Goal: Task Accomplishment & Management: Complete application form

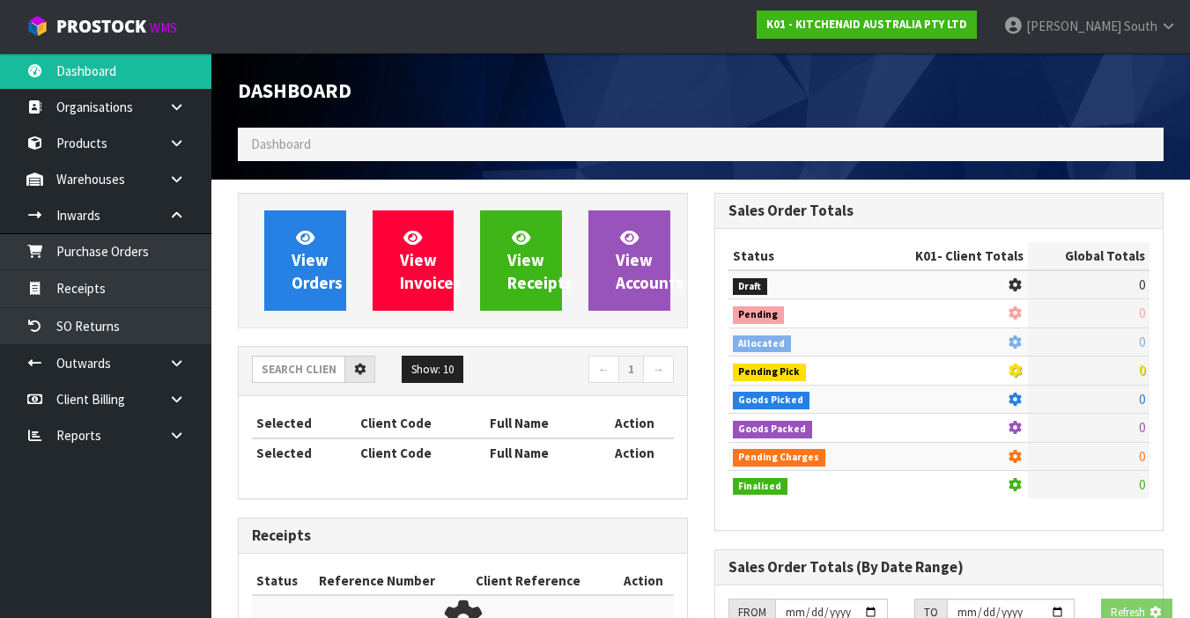
click at [303, 142] on span "Dashboard" at bounding box center [281, 144] width 60 height 17
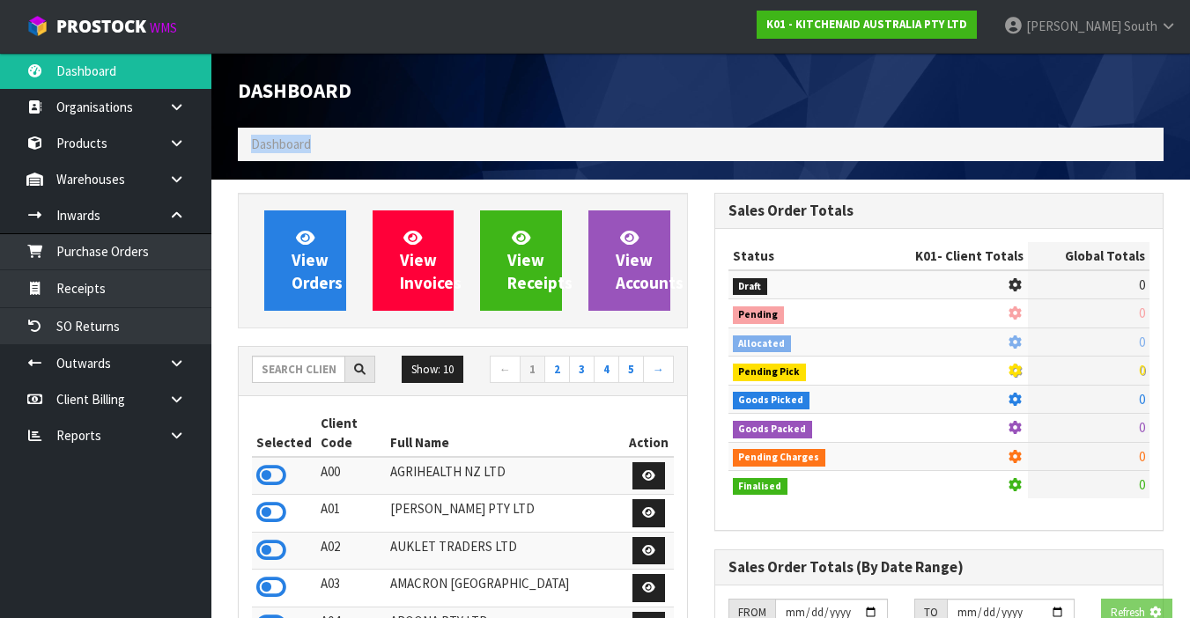
drag, startPoint x: 0, startPoint y: 0, endPoint x: 303, endPoint y: 142, distance: 334.6
click at [303, 142] on span "Dashboard" at bounding box center [281, 144] width 60 height 17
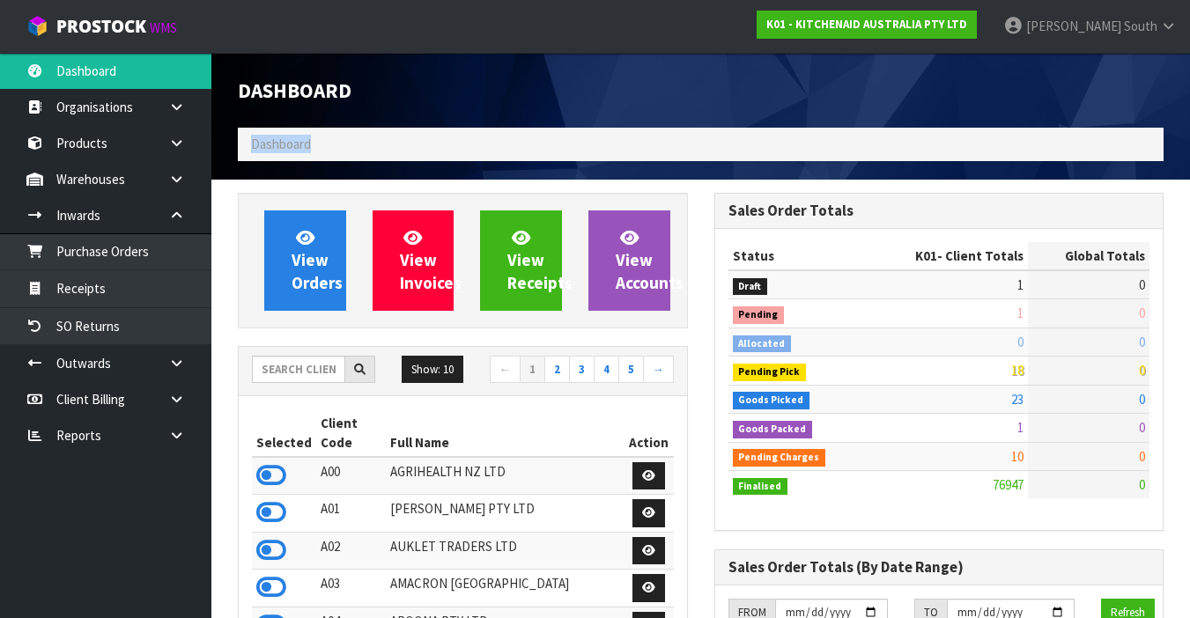
scroll to position [1486, 476]
click at [309, 378] on input "text" at bounding box center [298, 369] width 93 height 27
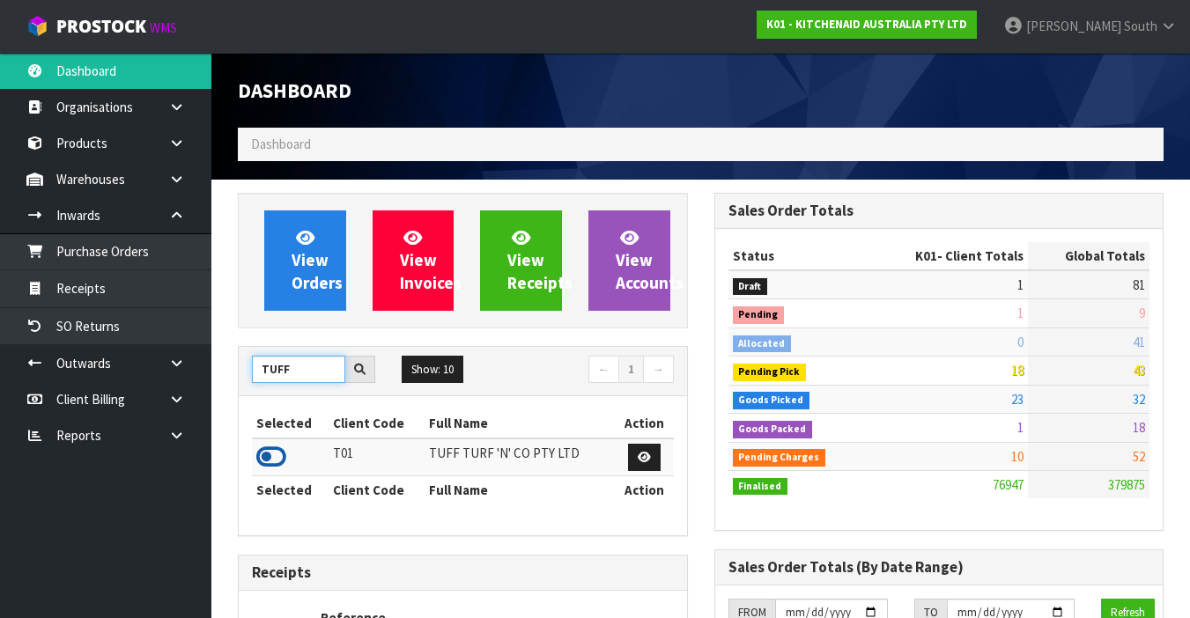
type input "TUFF"
click at [270, 463] on icon at bounding box center [271, 457] width 30 height 26
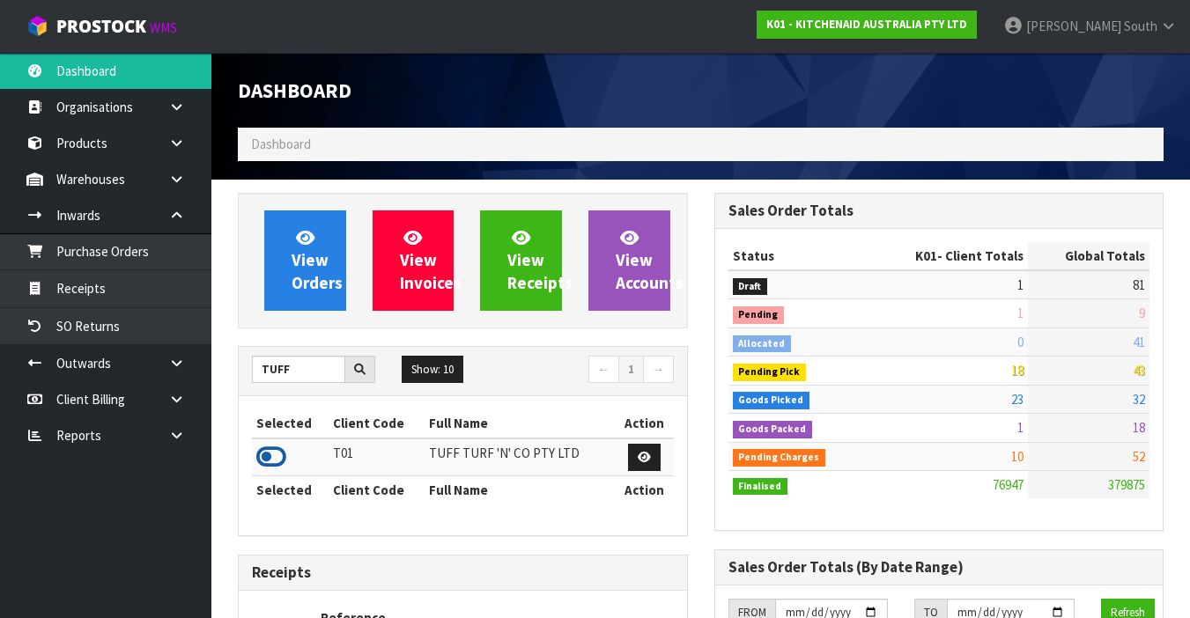
click at [270, 463] on icon at bounding box center [271, 457] width 30 height 26
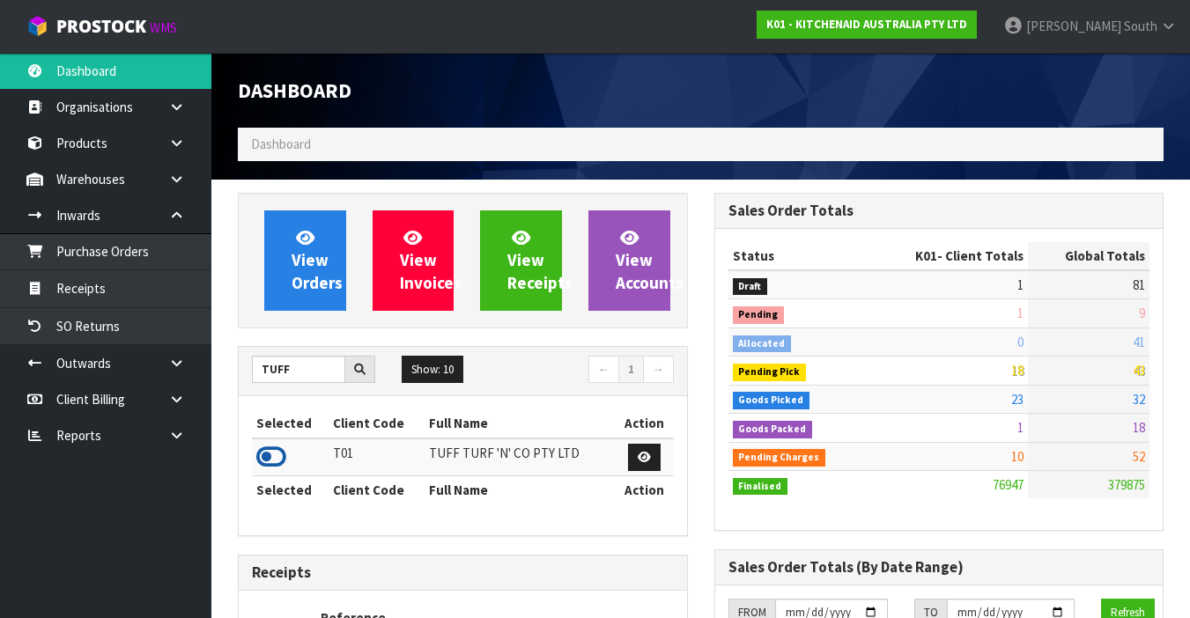
click at [270, 463] on icon at bounding box center [271, 457] width 30 height 26
click at [181, 174] on icon at bounding box center [176, 179] width 17 height 13
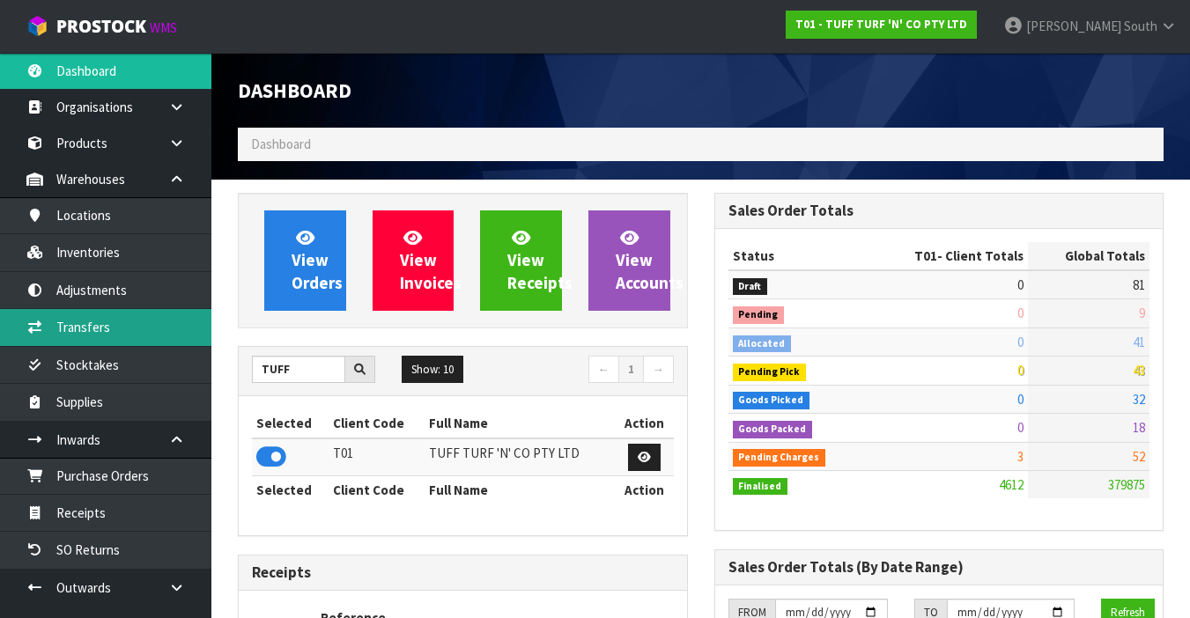
click at [129, 318] on link "Transfers" at bounding box center [105, 327] width 211 height 36
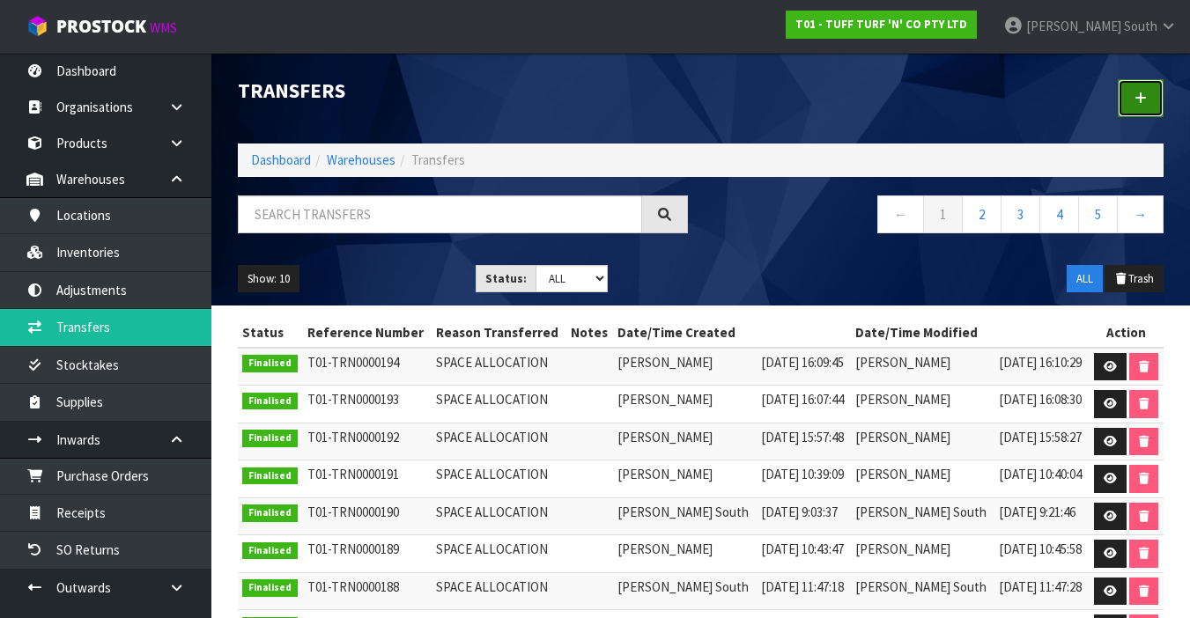
click at [1134, 79] on link at bounding box center [1141, 98] width 46 height 38
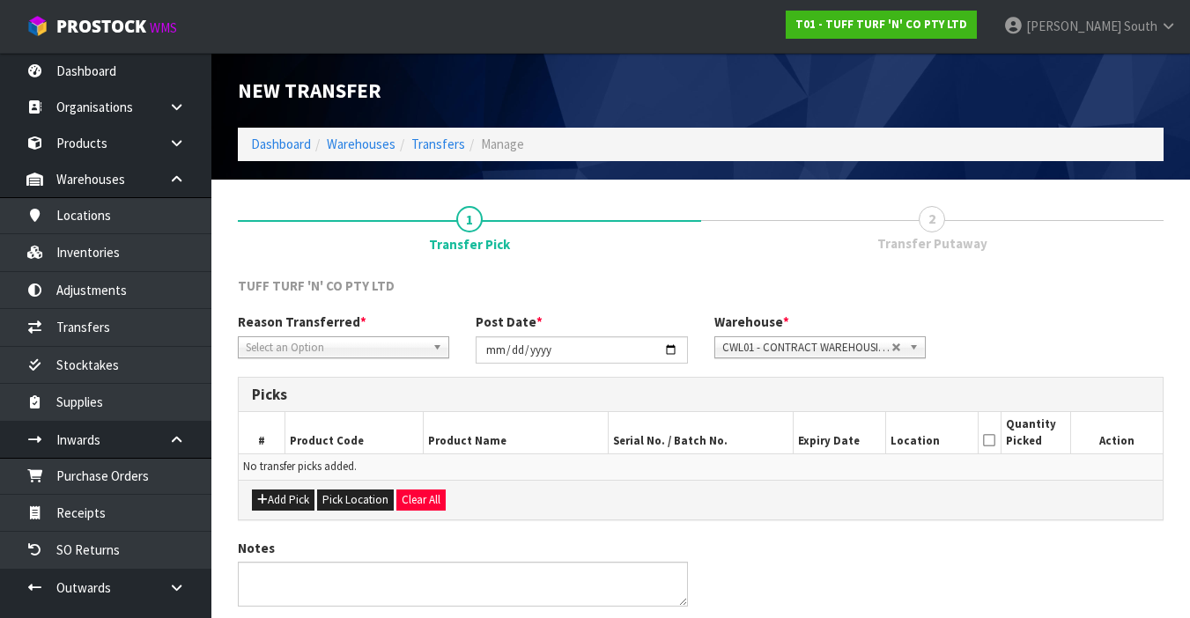
click at [391, 353] on span "Select an Option" at bounding box center [336, 347] width 180 height 21
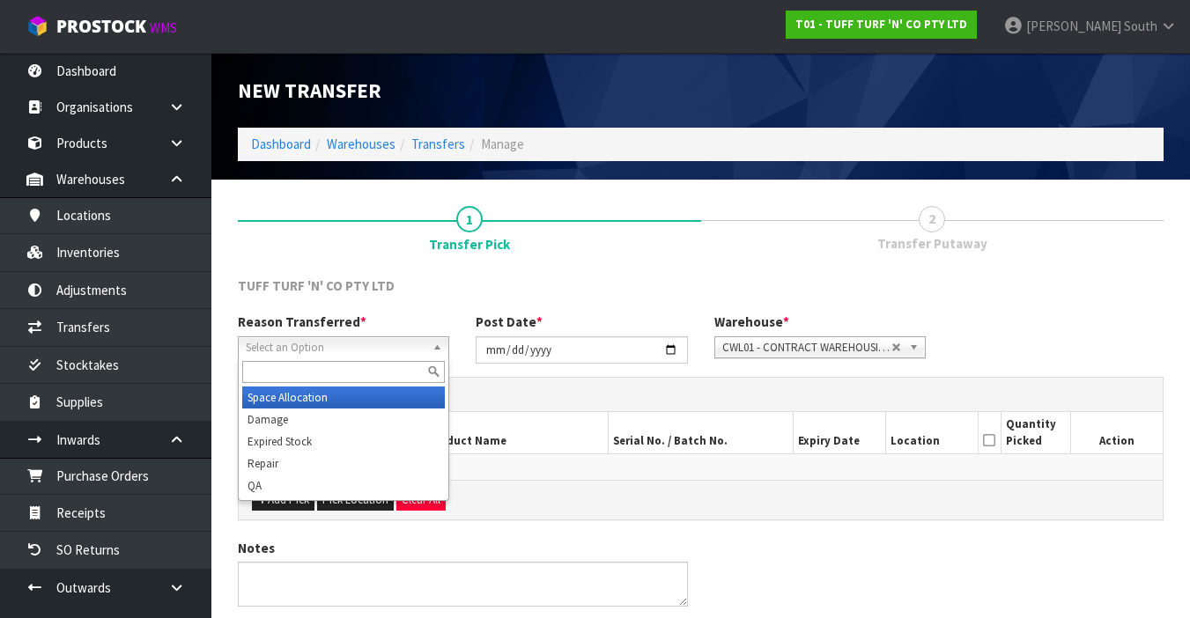
click at [349, 397] on li "Space Allocation" at bounding box center [343, 398] width 203 height 22
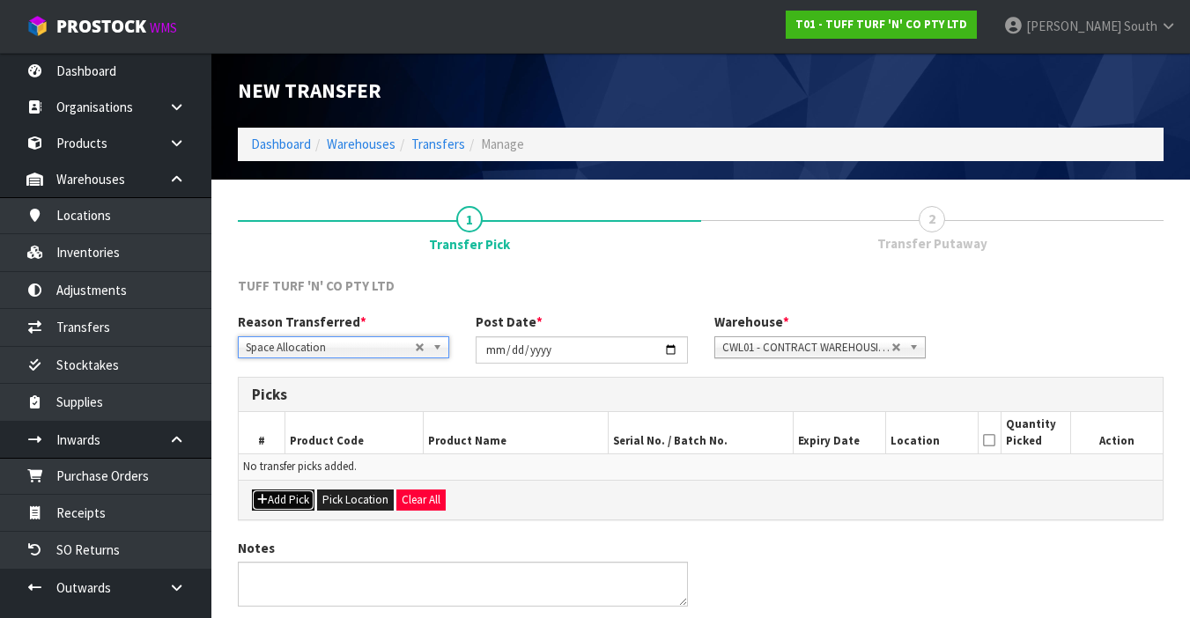
click at [292, 509] on button "Add Pick" at bounding box center [283, 500] width 63 height 21
click at [292, 509] on div "TUFF TURF 'N' CO PTY LTD Reason Transferred * Space Allocation Damage Expired S…" at bounding box center [701, 475] width 926 height 396
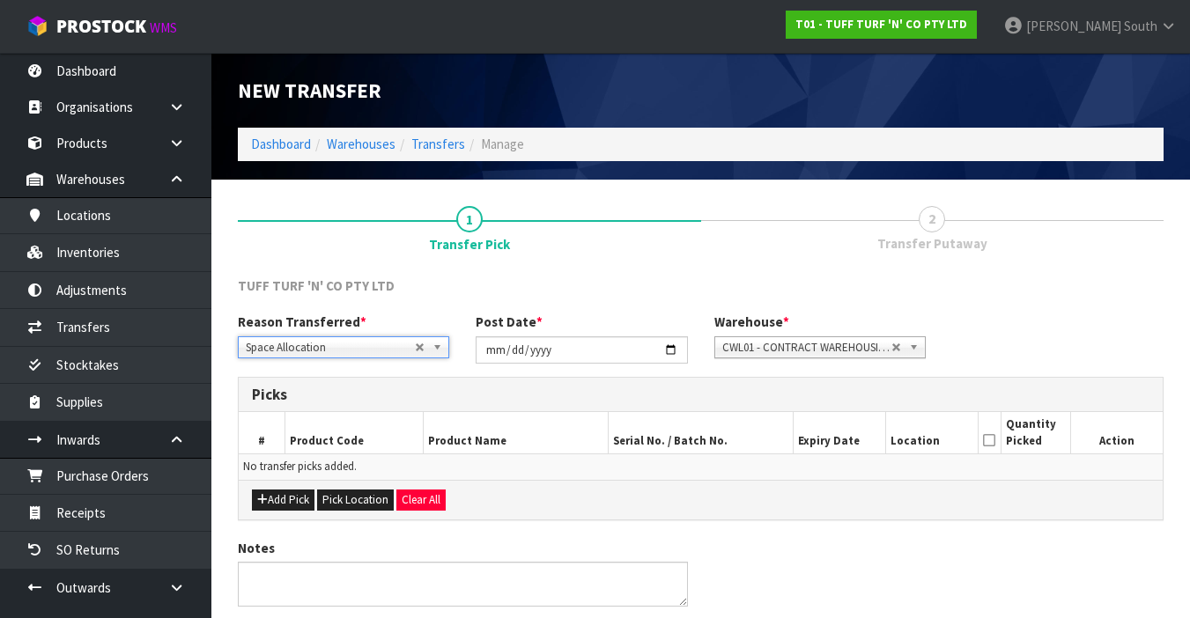
click at [292, 509] on div "TUFF TURF 'N' CO PTY LTD Reason Transferred * Space Allocation Damage Expired S…" at bounding box center [701, 475] width 926 height 396
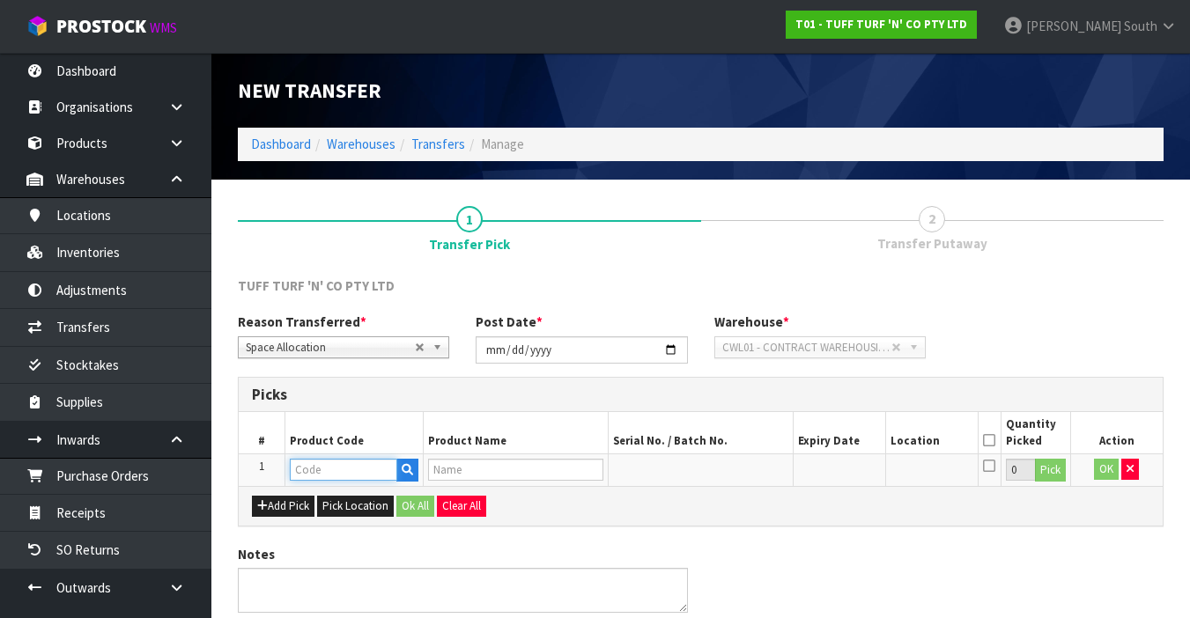
click at [317, 477] on input "text" at bounding box center [343, 470] width 107 height 22
type input "0077702"
type input "K9 TUFF 1M X 4M (25ROLLS/BOX)"
type input "0077702"
click at [1044, 472] on button "Pick" at bounding box center [1050, 470] width 31 height 23
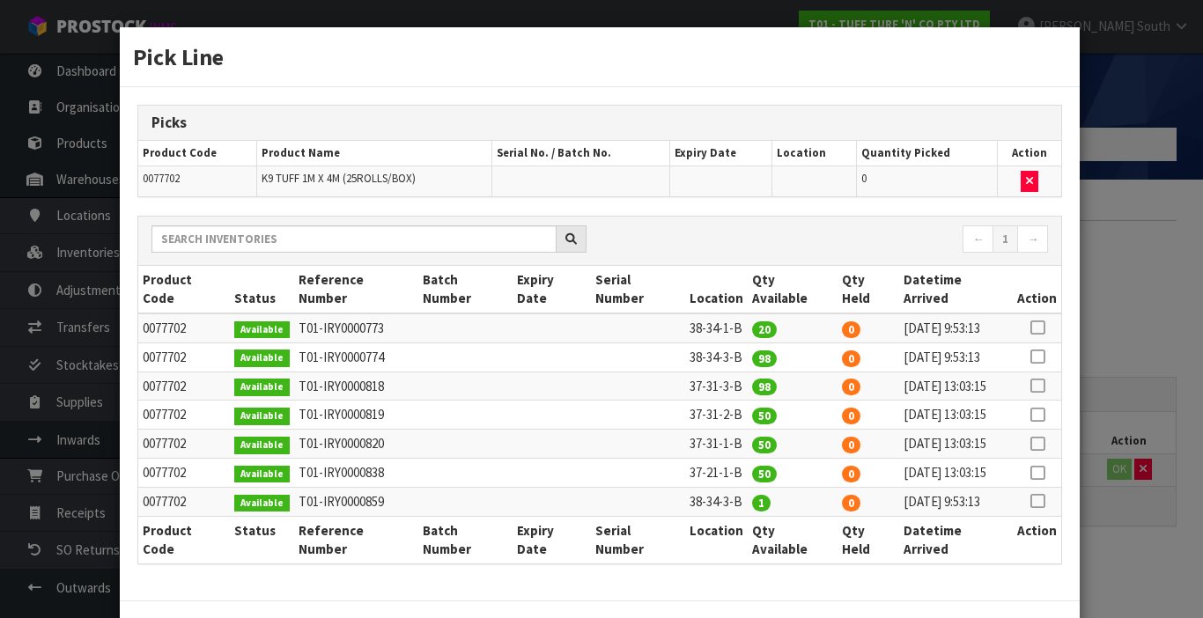
click at [1031, 444] on icon at bounding box center [1038, 444] width 14 height 1
click at [1031, 473] on icon at bounding box center [1038, 473] width 14 height 1
type input "50"
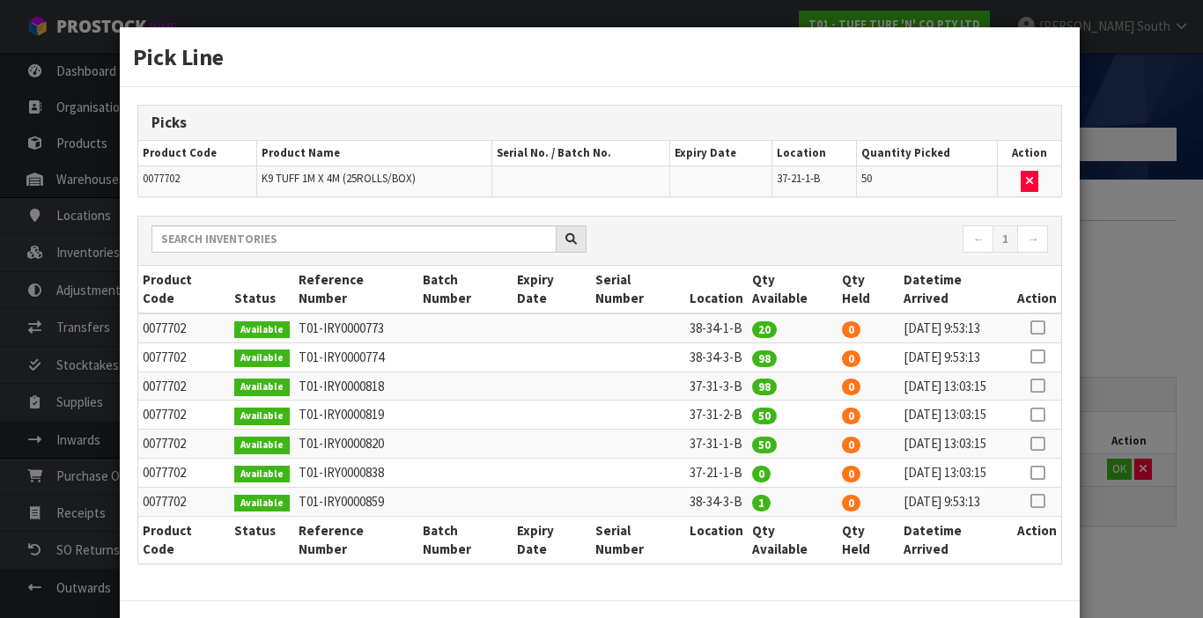
click at [1134, 541] on div "Pick Line Picks Product Code Product Name Serial No. / Batch No. Expiry Date Lo…" at bounding box center [601, 309] width 1203 height 618
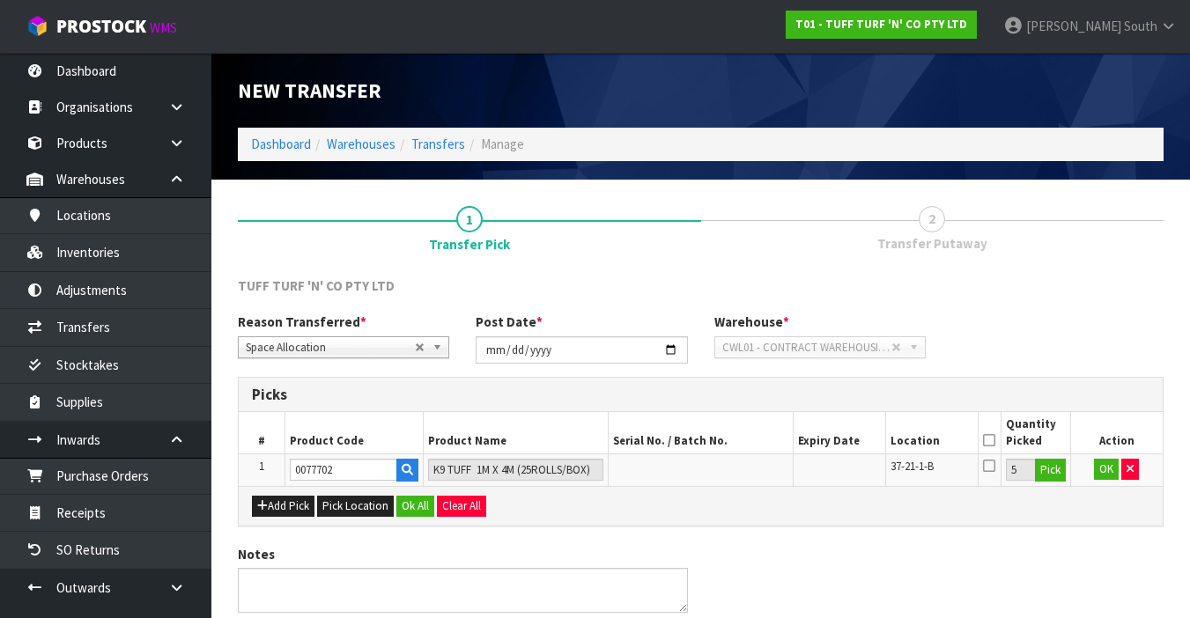
click at [991, 441] on icon at bounding box center [989, 440] width 12 height 1
click at [1107, 470] on button "OK" at bounding box center [1106, 469] width 25 height 21
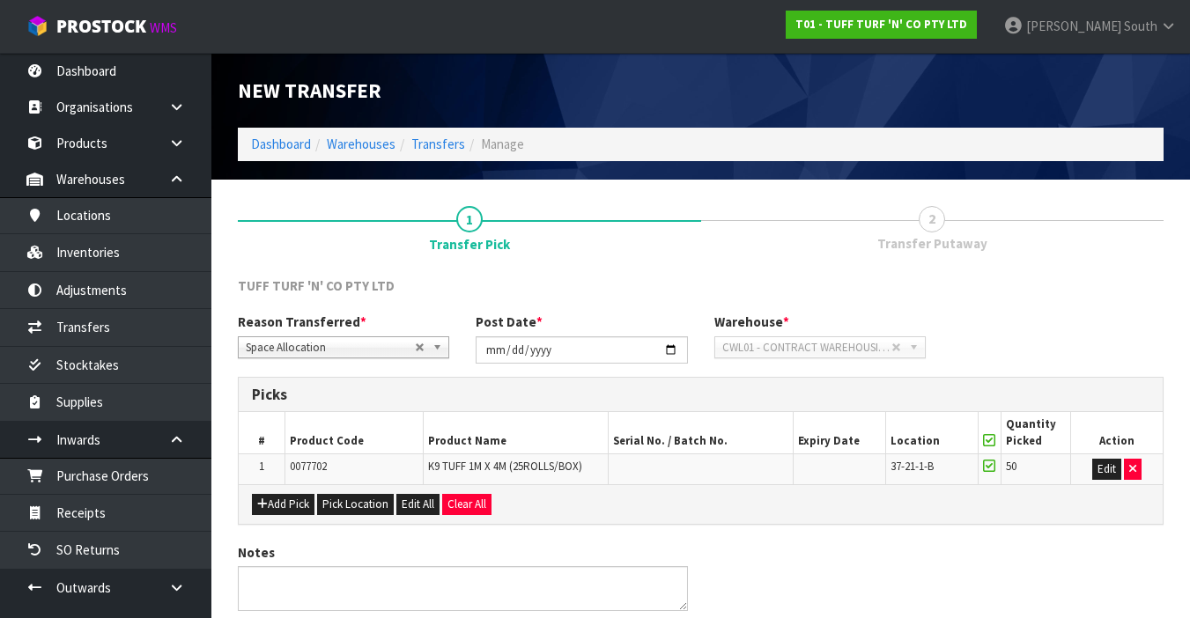
scroll to position [33, 0]
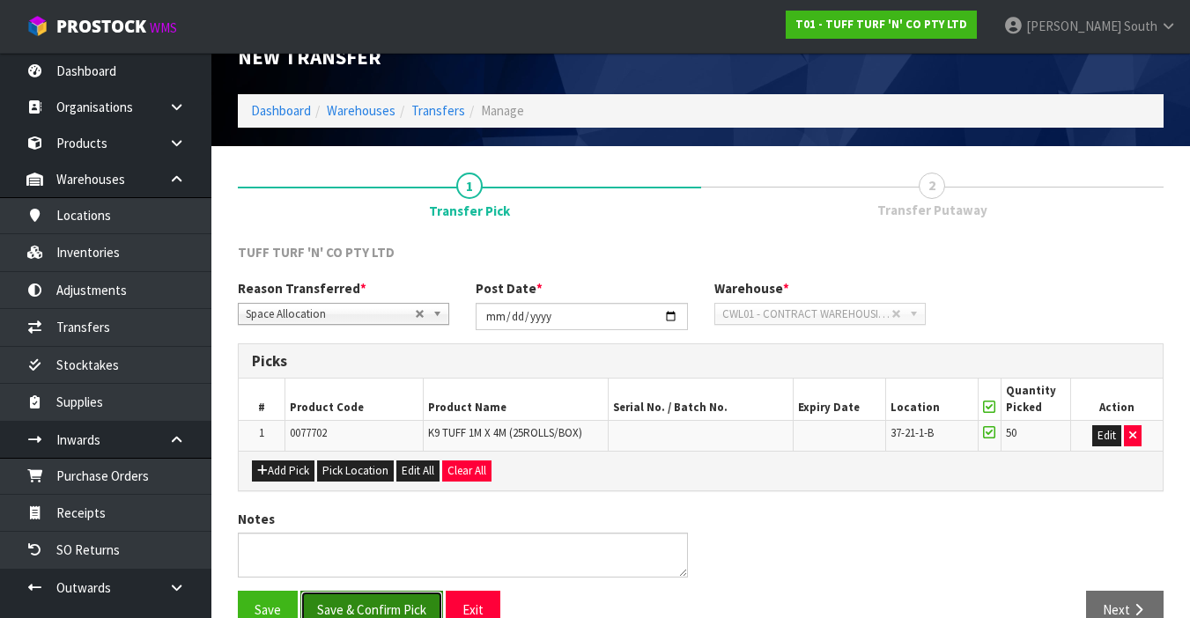
click at [411, 604] on button "Save & Confirm Pick" at bounding box center [371, 610] width 143 height 38
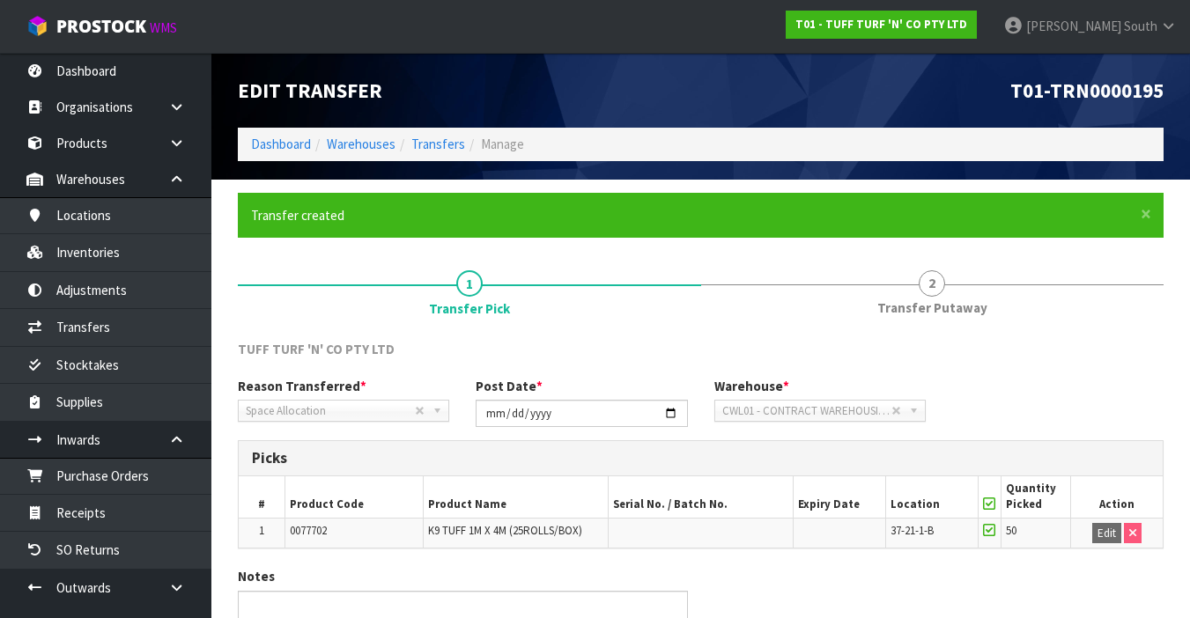
scroll to position [95, 0]
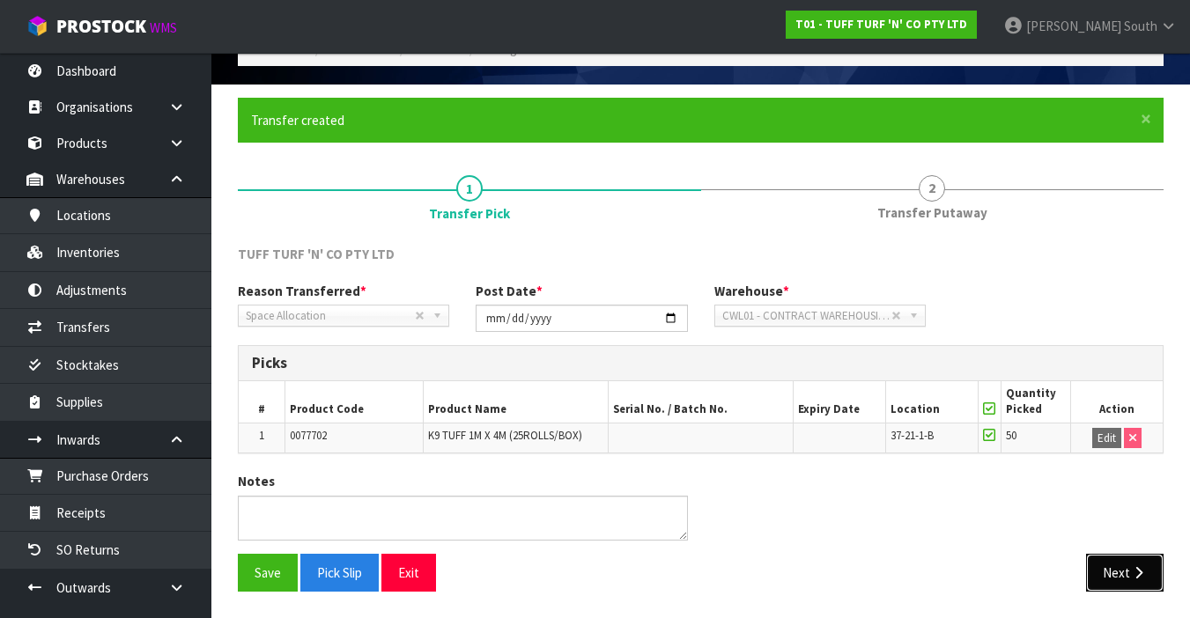
click at [1117, 565] on button "Next" at bounding box center [1125, 573] width 78 height 38
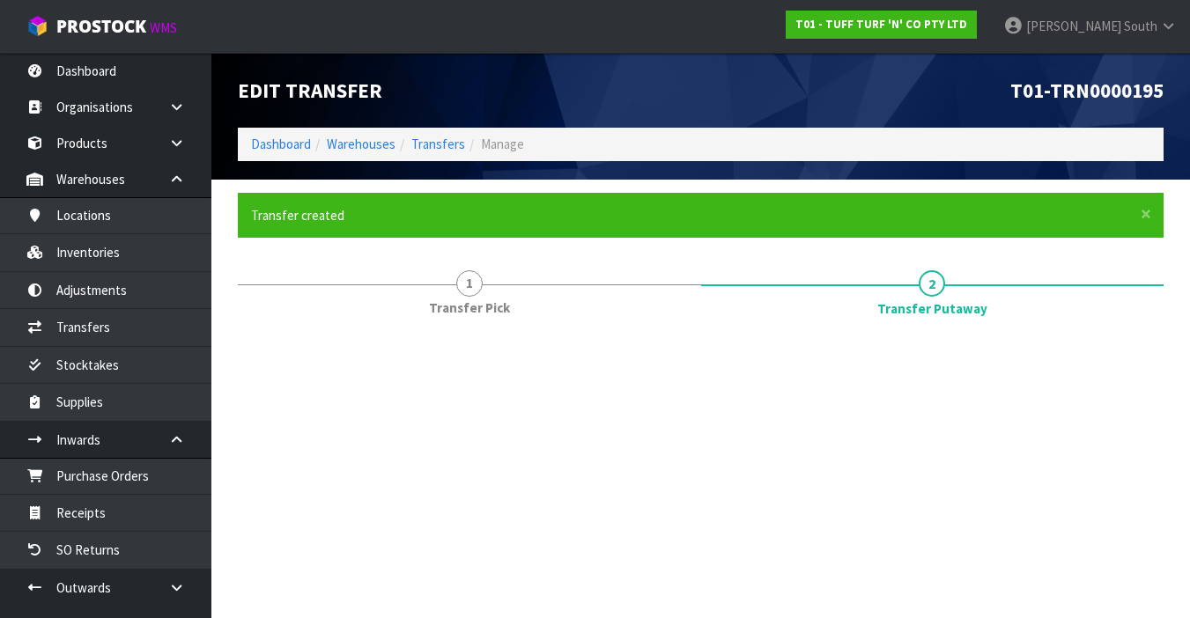
scroll to position [0, 0]
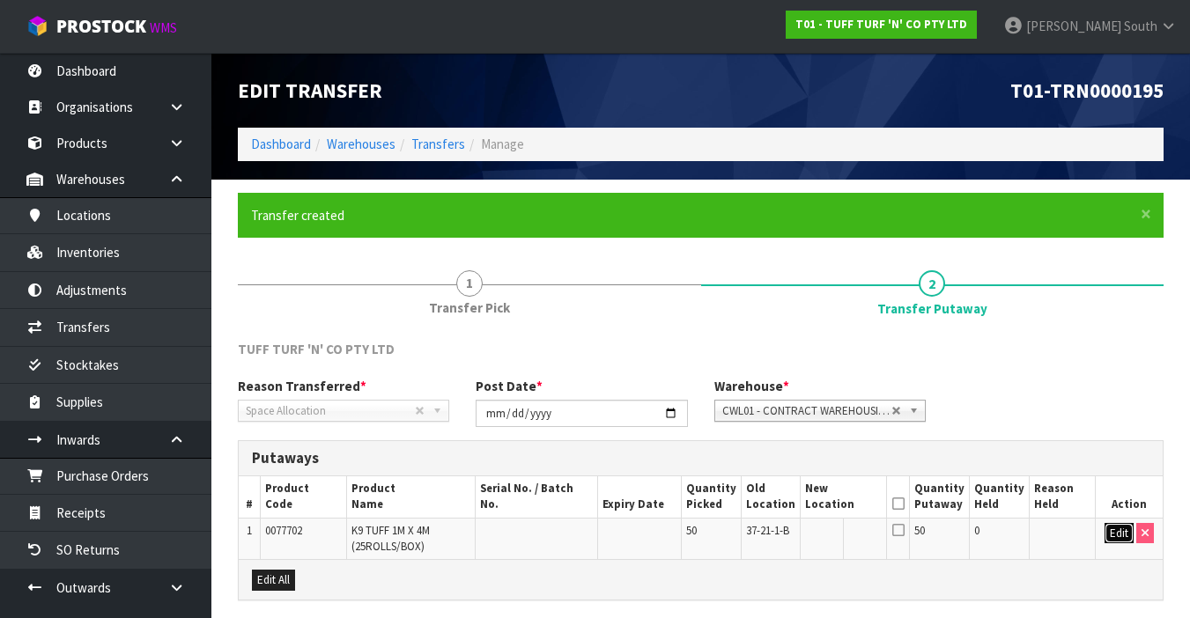
click at [1117, 533] on button "Edit" at bounding box center [1119, 533] width 29 height 21
click at [883, 535] on button "button" at bounding box center [872, 534] width 22 height 23
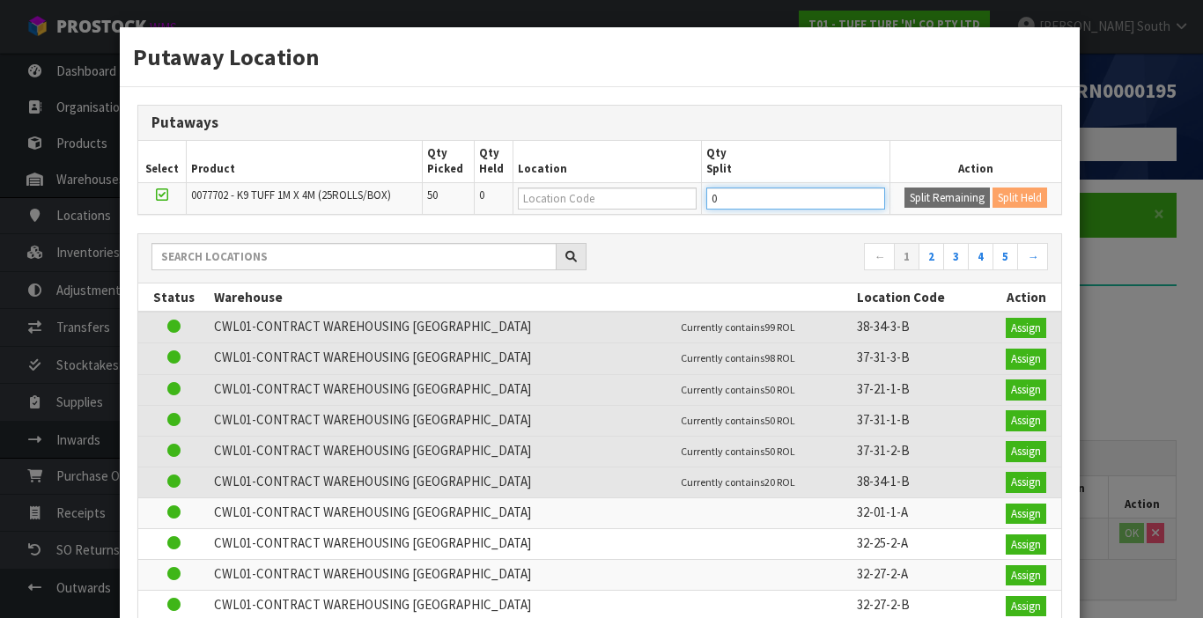
click at [724, 197] on input "0" at bounding box center [795, 199] width 179 height 22
type input "22"
click at [911, 192] on button "Split Remaining" at bounding box center [947, 198] width 85 height 21
type input "22"
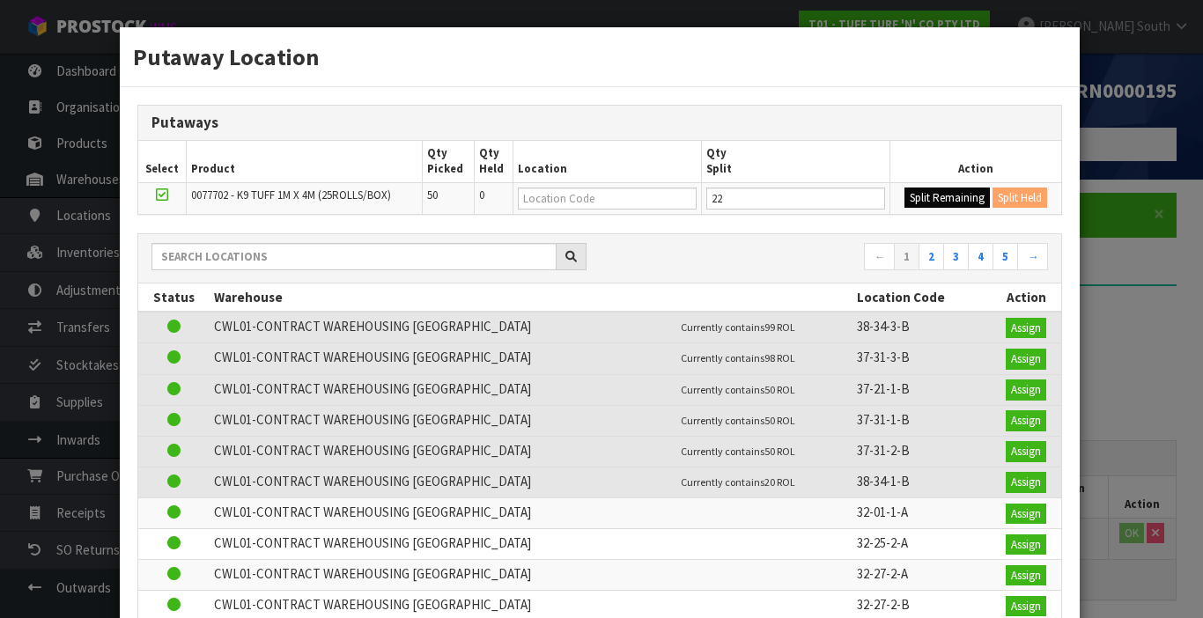
type input "0"
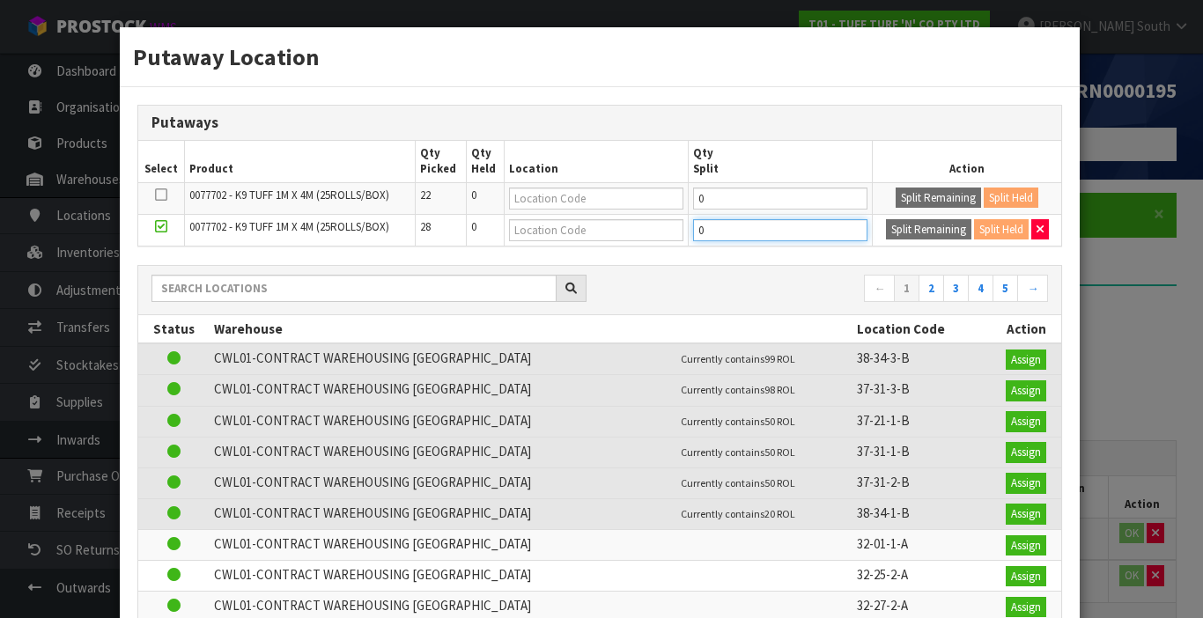
drag, startPoint x: 727, startPoint y: 234, endPoint x: 678, endPoint y: 234, distance: 48.4
click at [678, 234] on tr "0077702 - K9 TUFF 1M X 4M (25ROLLS/BOX) 28 0 0 Split Remaining Split Held" at bounding box center [600, 230] width 924 height 32
type input "2"
click at [916, 225] on button "Split Remaining" at bounding box center [928, 229] width 85 height 21
type input "2"
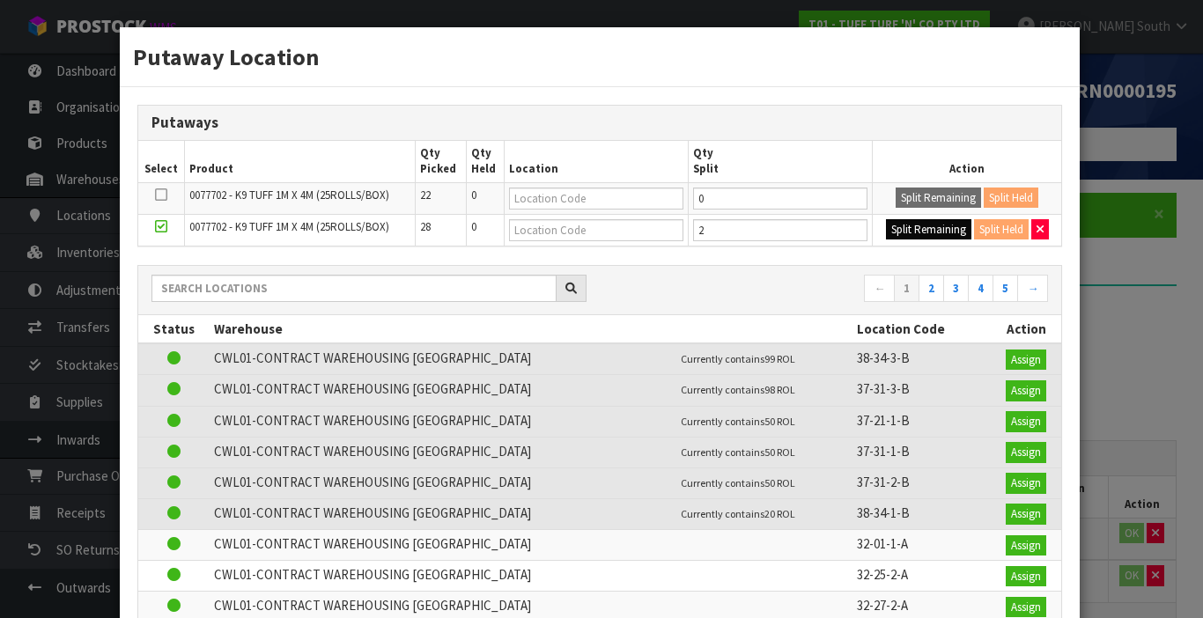
type input "0"
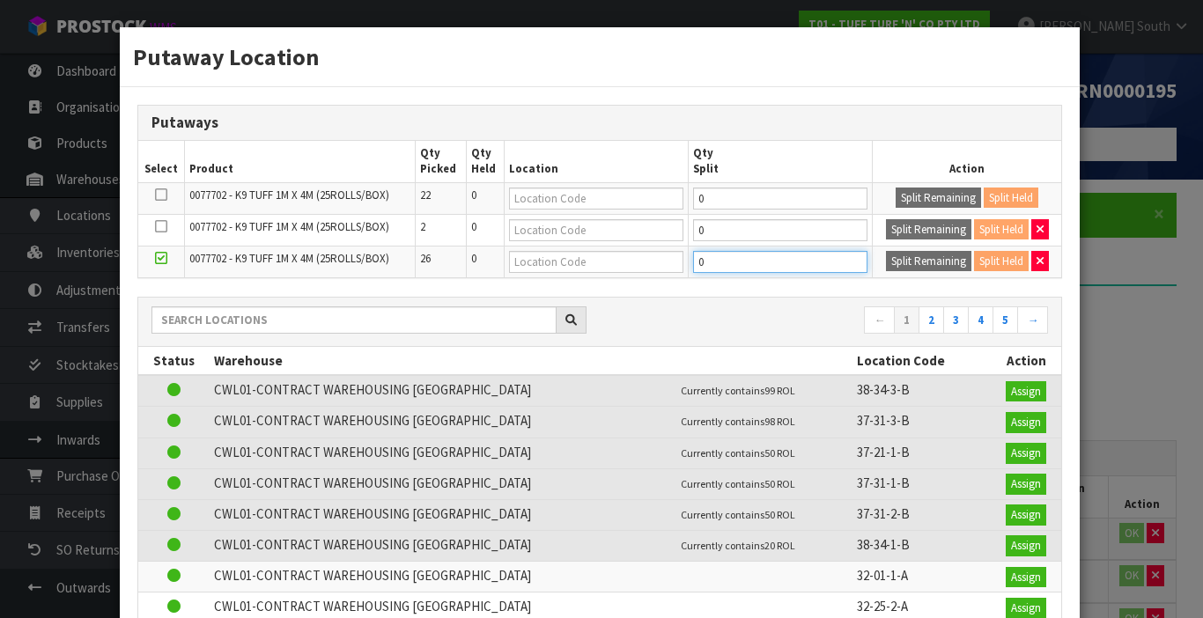
drag, startPoint x: 703, startPoint y: 270, endPoint x: 678, endPoint y: 263, distance: 25.4
click at [678, 263] on tr "0077702 - K9 TUFF 1M X 4M (25ROLLS/BOX) 26 0 0 Split Remaining Split Held" at bounding box center [600, 262] width 924 height 32
type input "2"
click at [914, 270] on button "Split Remaining" at bounding box center [928, 261] width 85 height 21
type input "2"
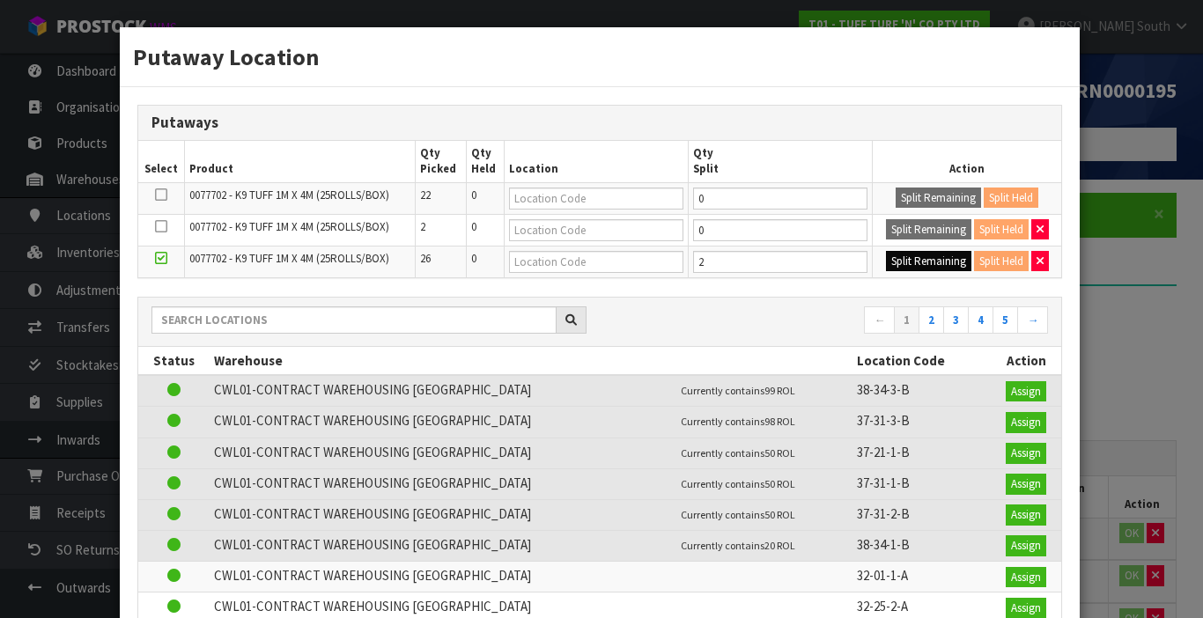
type input "0"
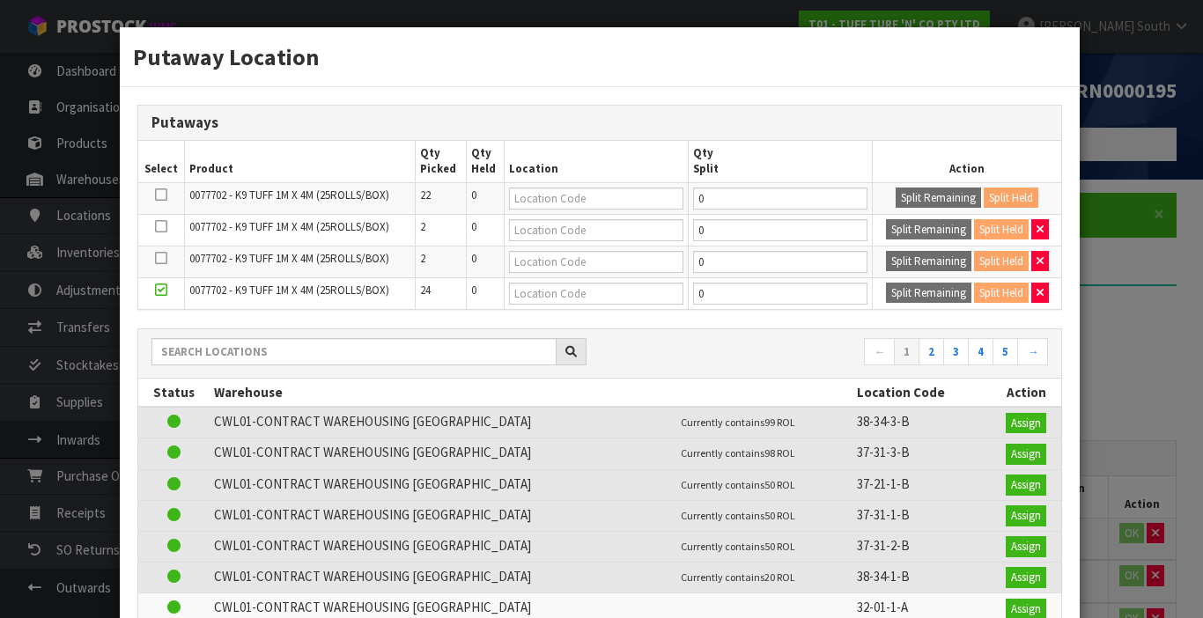
click at [1127, 307] on div "Putaway Location Putaways Select Product Qty Picked Qty Held Location Qty Split…" at bounding box center [601, 309] width 1203 height 618
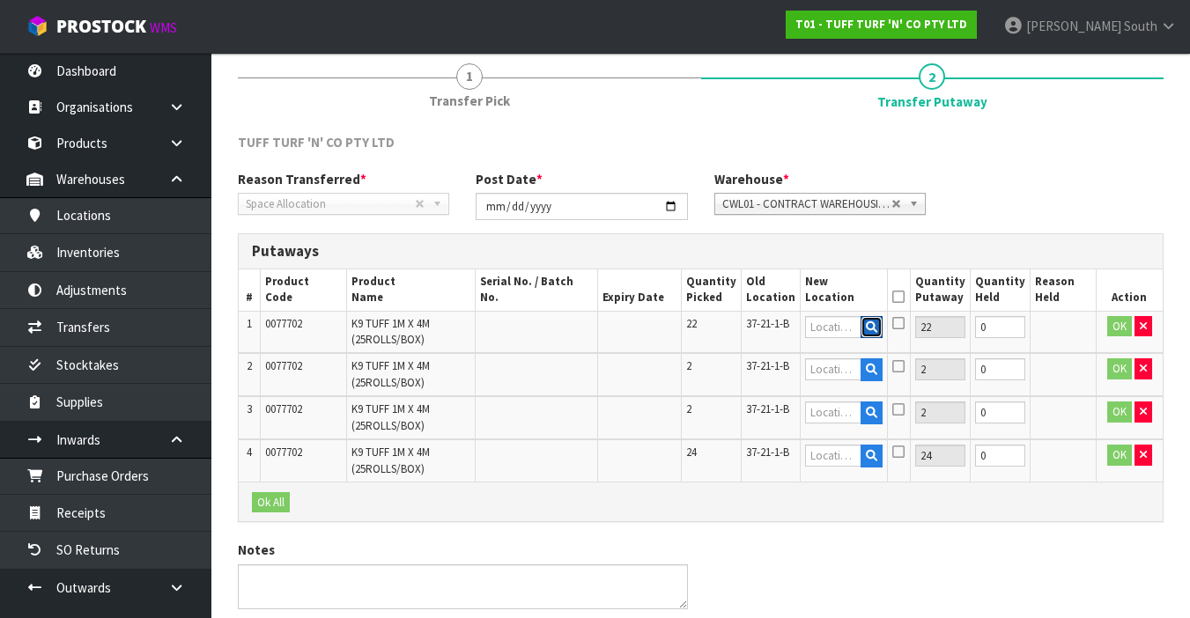
scroll to position [276, 0]
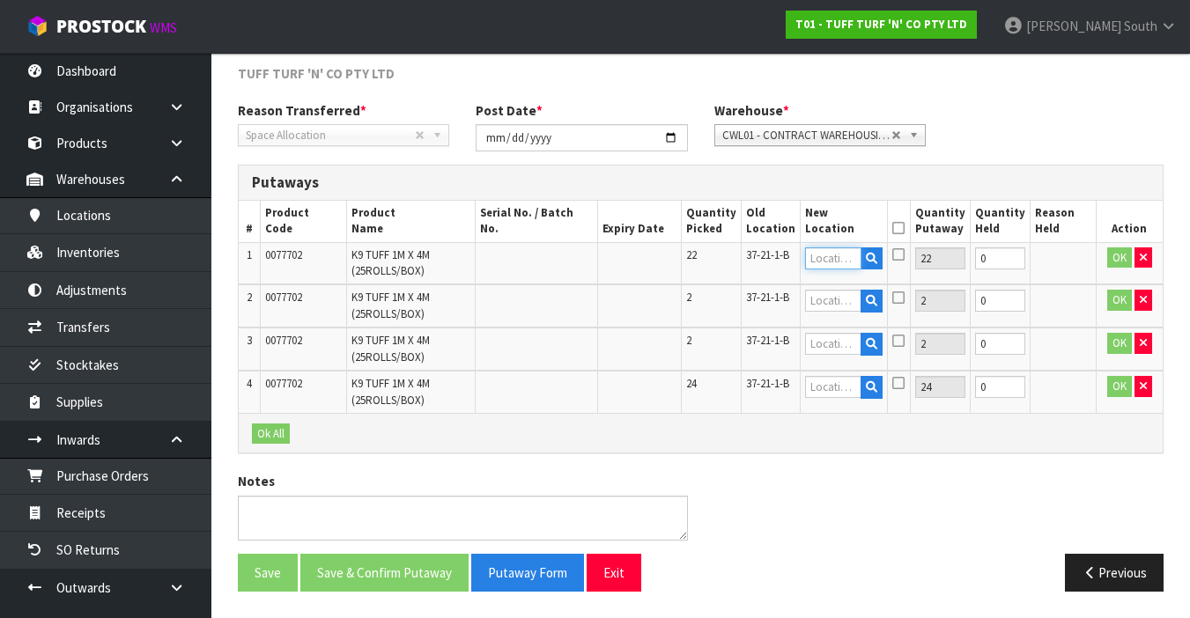
click at [835, 263] on input "text" at bounding box center [832, 259] width 55 height 22
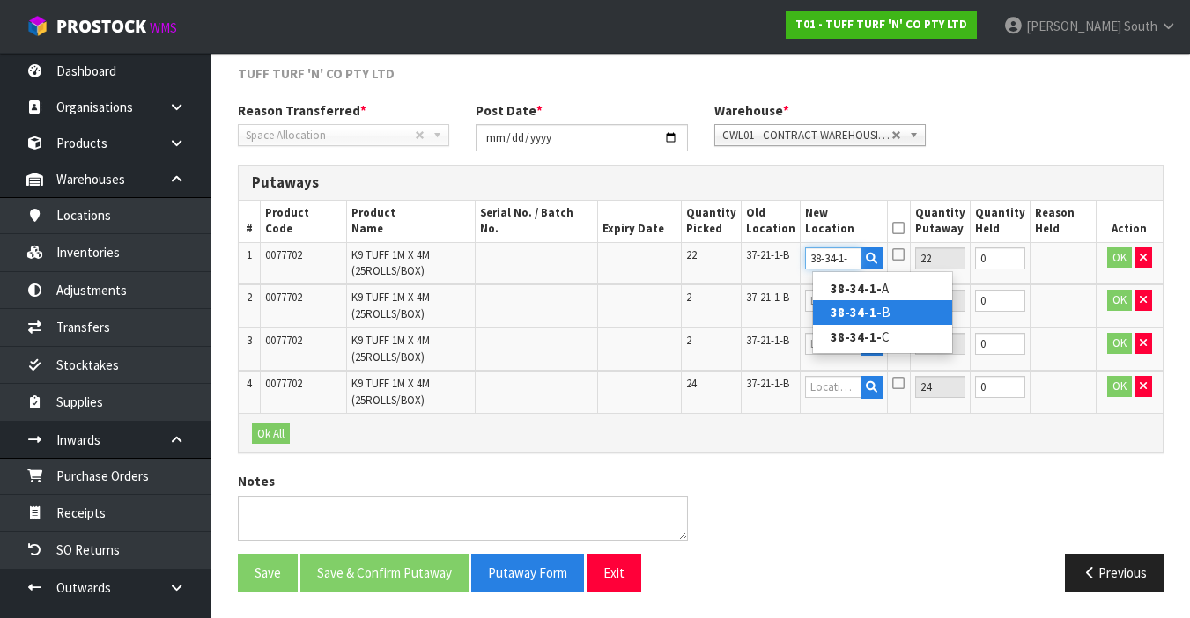
type input "38-34-1-"
click at [857, 302] on link "38-34-1- B" at bounding box center [882, 312] width 139 height 24
type input "38-34-1-B"
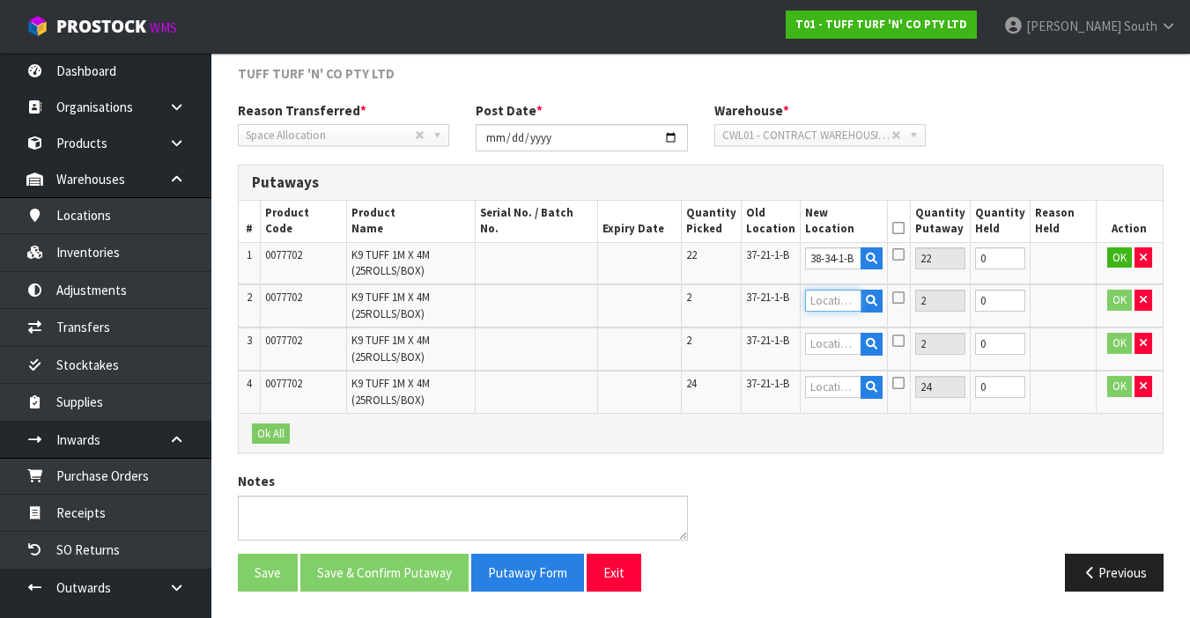
click at [849, 301] on input "text" at bounding box center [832, 301] width 55 height 22
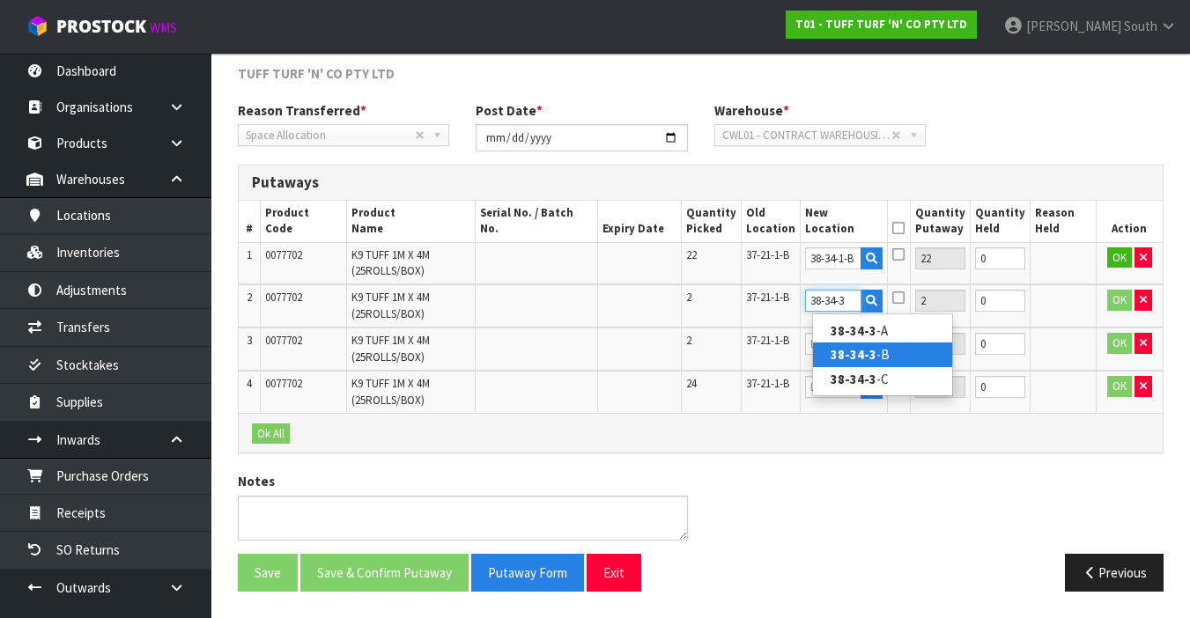
type input "38-34-3"
click at [897, 355] on link "38-34-3 -B" at bounding box center [882, 355] width 139 height 24
type input "38-34-3-B"
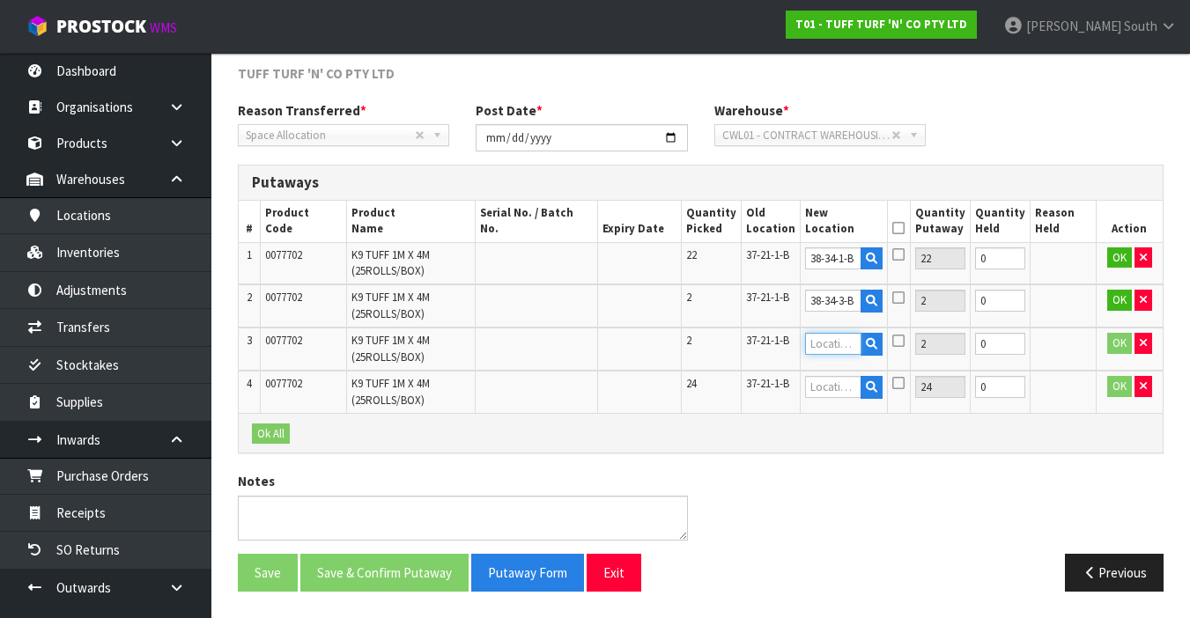
click at [853, 340] on input "text" at bounding box center [832, 344] width 55 height 22
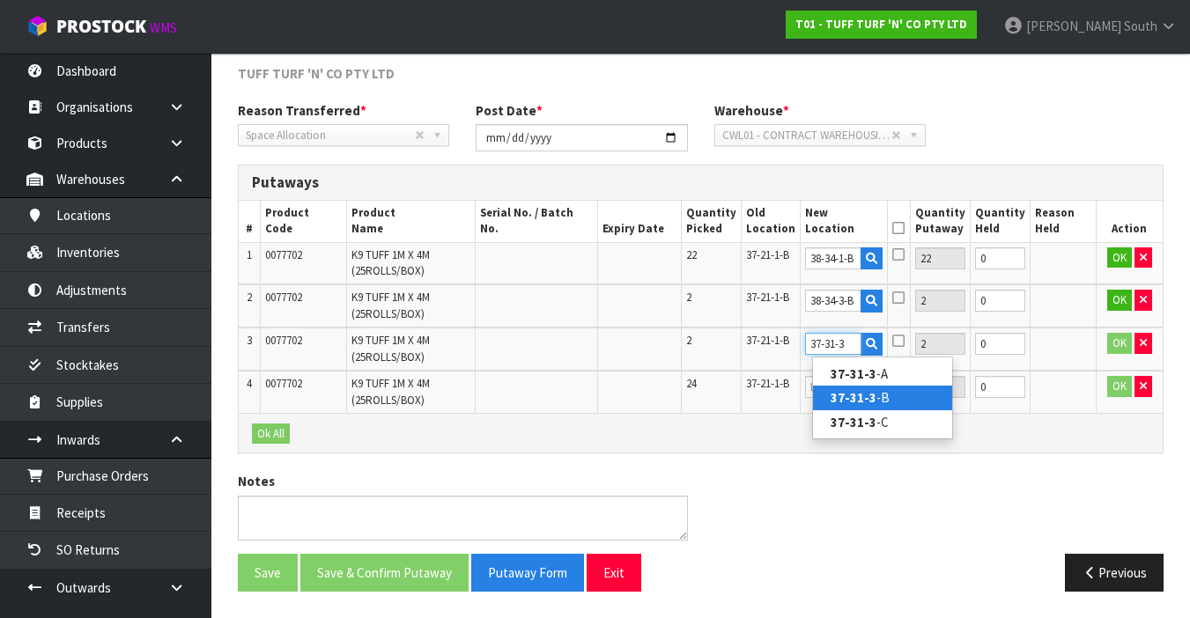
type input "37-31-3"
click at [880, 389] on link "37-31-3 -B" at bounding box center [882, 398] width 139 height 24
type input "37-31-3-B"
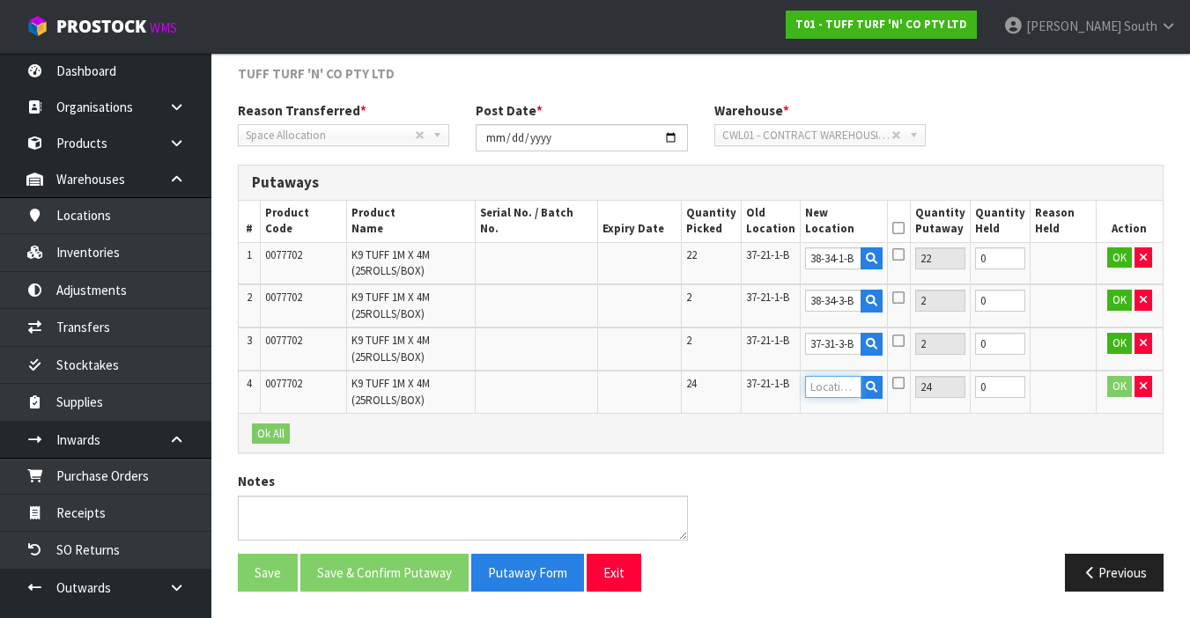
click at [850, 391] on input "text" at bounding box center [832, 387] width 55 height 22
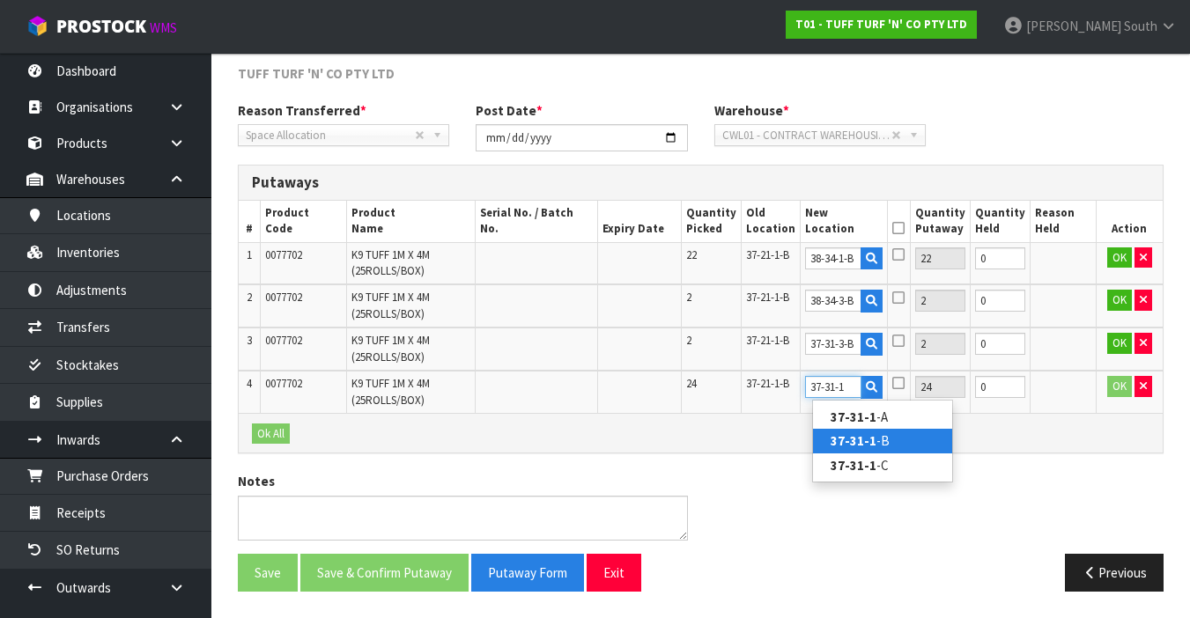
type input "37-31-1"
click at [879, 435] on link "37-31-1 -B" at bounding box center [882, 441] width 139 height 24
type input "37-31-1-B"
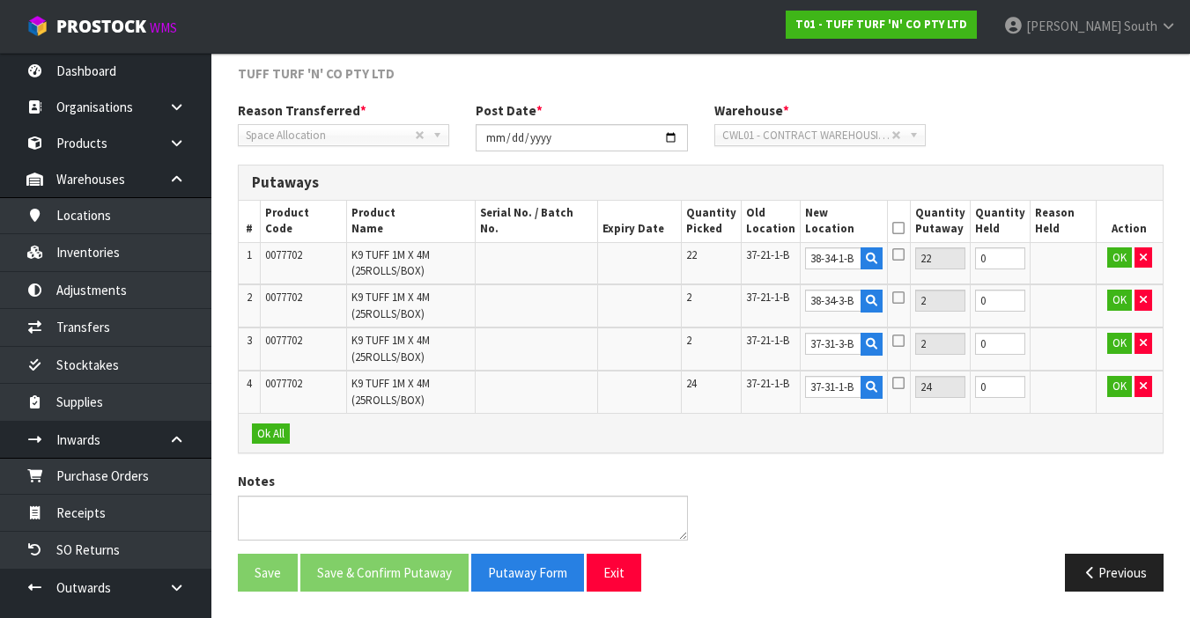
click at [905, 228] on icon at bounding box center [898, 228] width 12 height 1
click at [260, 435] on button "Ok All" at bounding box center [271, 434] width 38 height 21
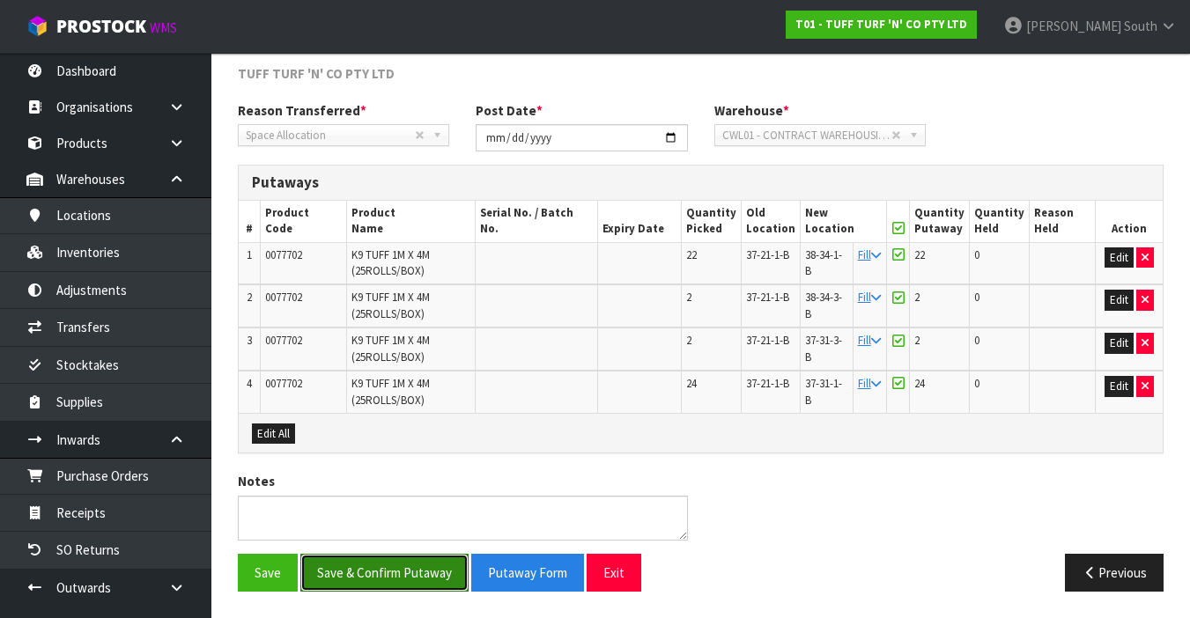
click at [386, 574] on button "Save & Confirm Putaway" at bounding box center [384, 573] width 168 height 38
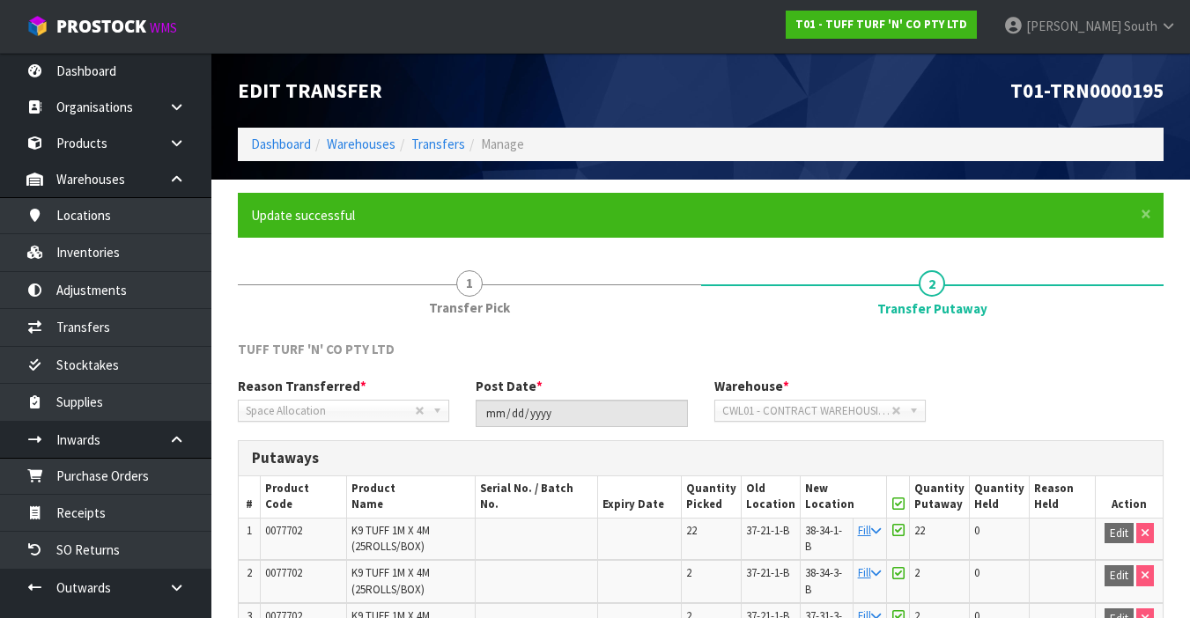
click at [292, 531] on span "0077702" at bounding box center [283, 530] width 37 height 15
copy span "0077702"
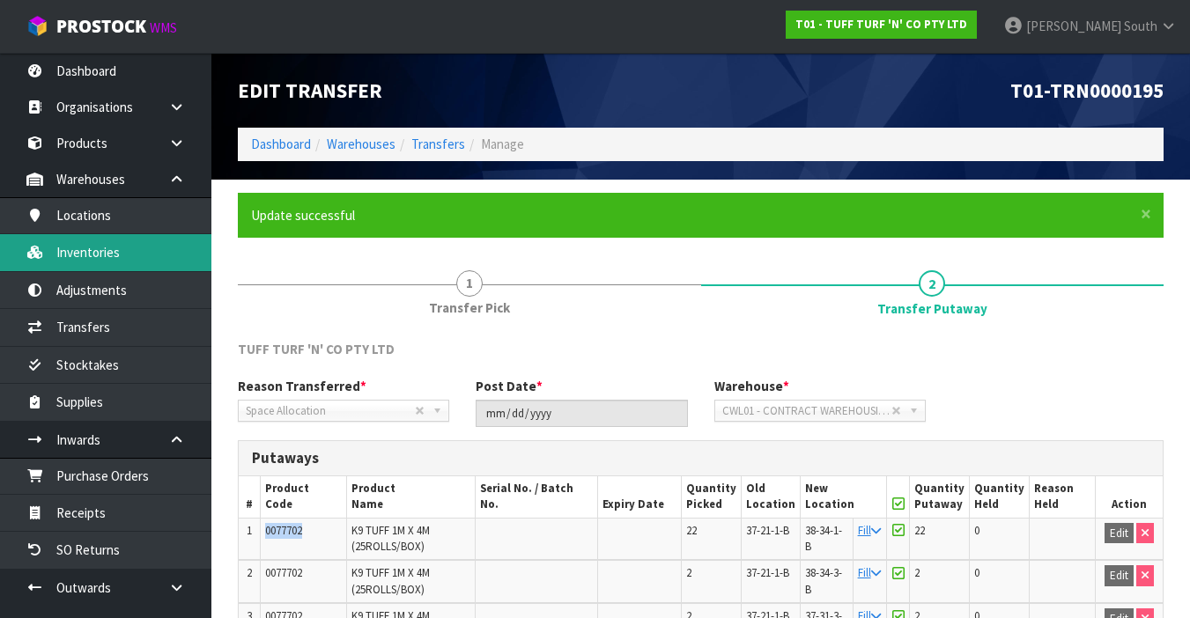
click at [157, 260] on link "Inventories" at bounding box center [105, 252] width 211 height 36
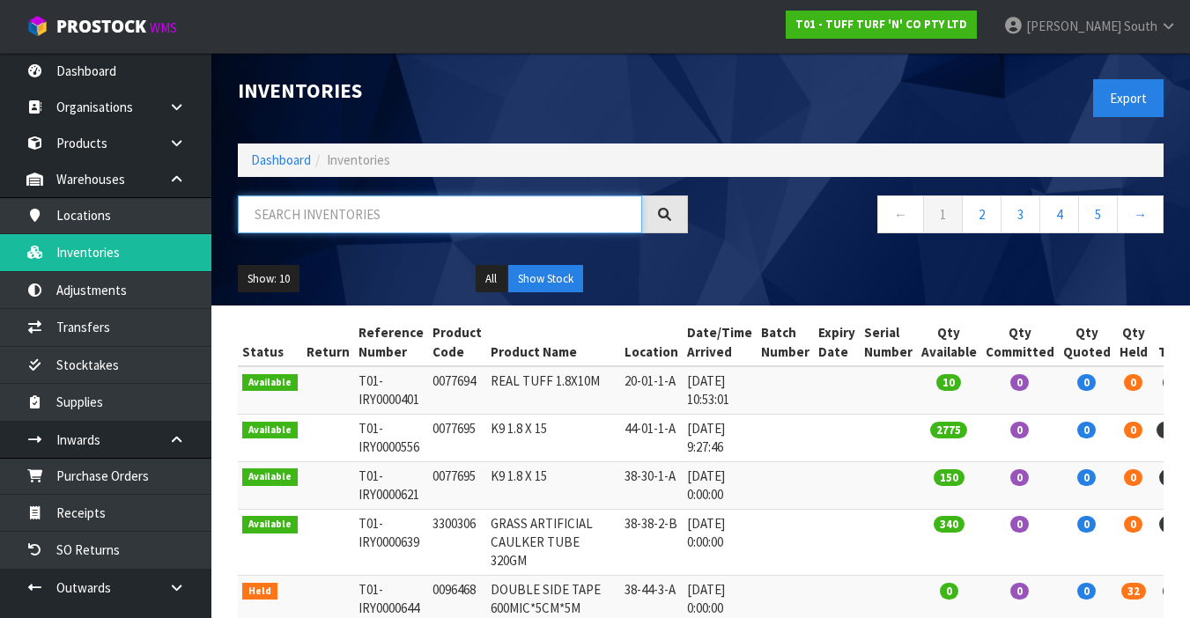
click at [304, 212] on input "text" at bounding box center [440, 215] width 404 height 38
type input "V"
paste input "0077702"
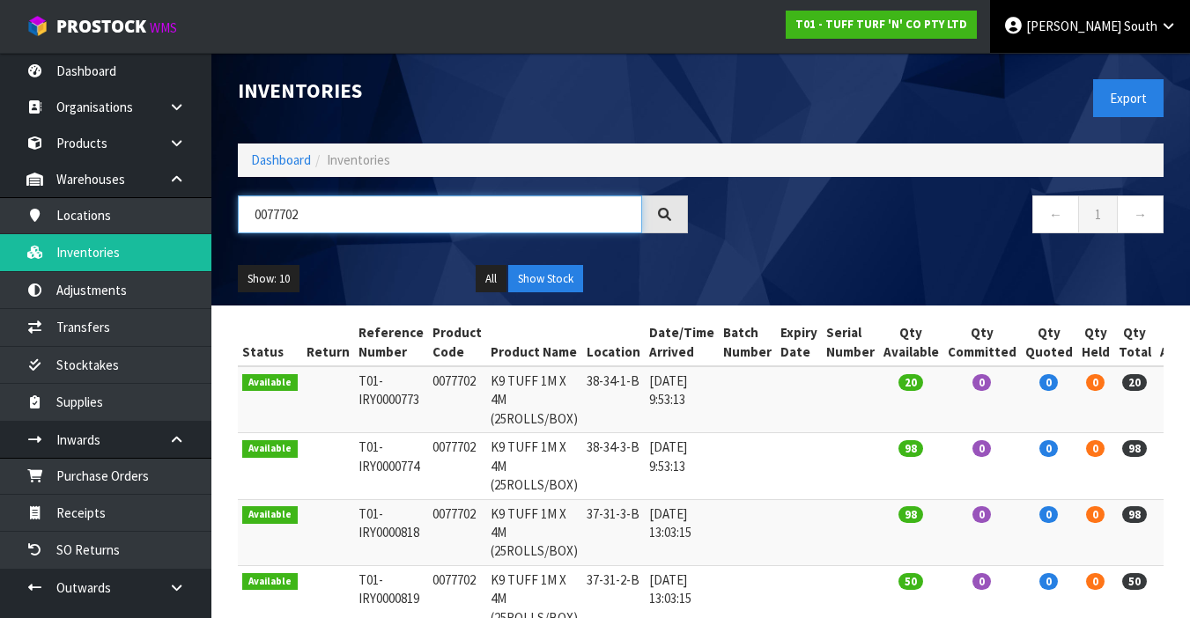
type input "0077702"
click at [1158, 26] on link "Zachary South" at bounding box center [1090, 26] width 200 height 53
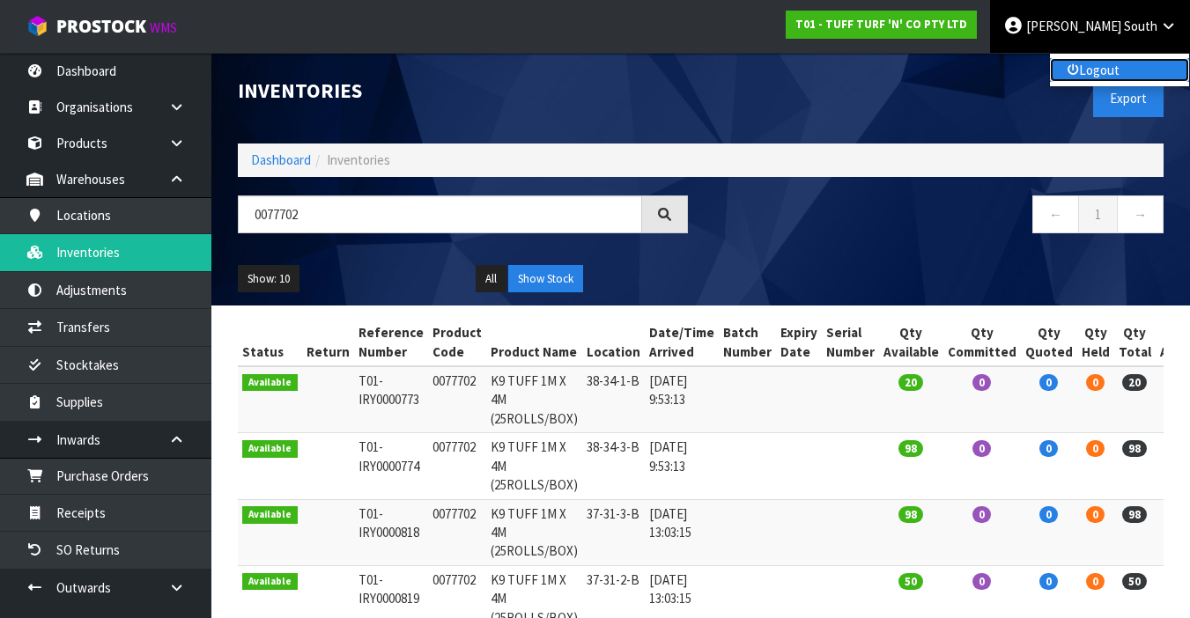
click at [1107, 76] on link "Logout" at bounding box center [1119, 70] width 139 height 24
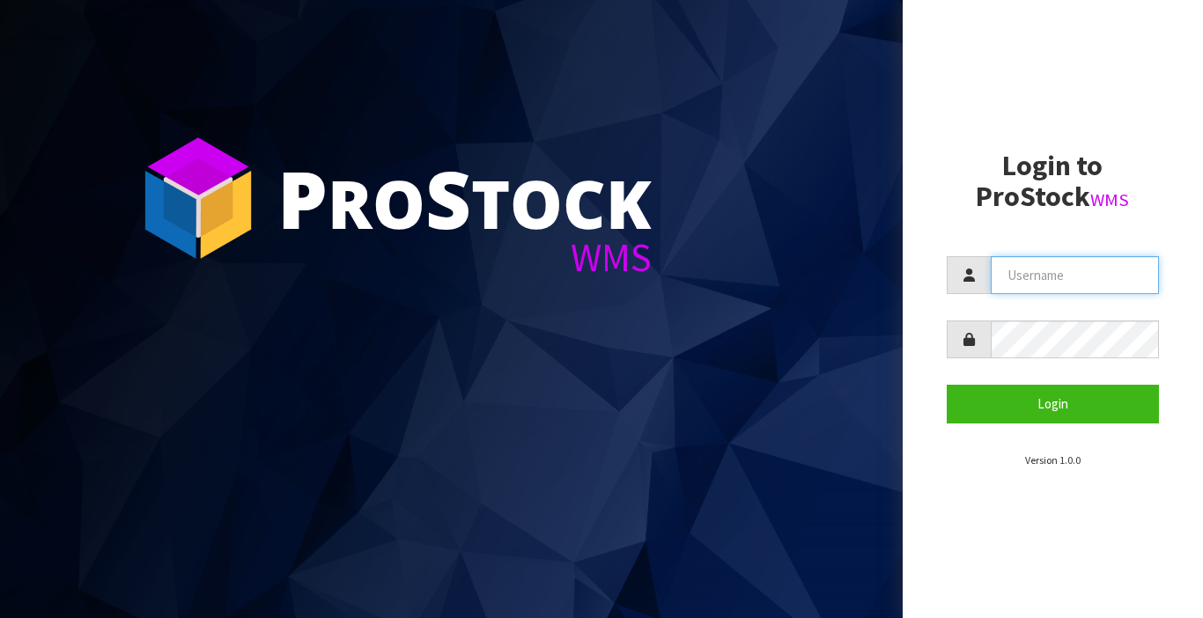
click at [1070, 272] on input "text" at bounding box center [1075, 275] width 169 height 38
type input "[PERSON_NAME]"
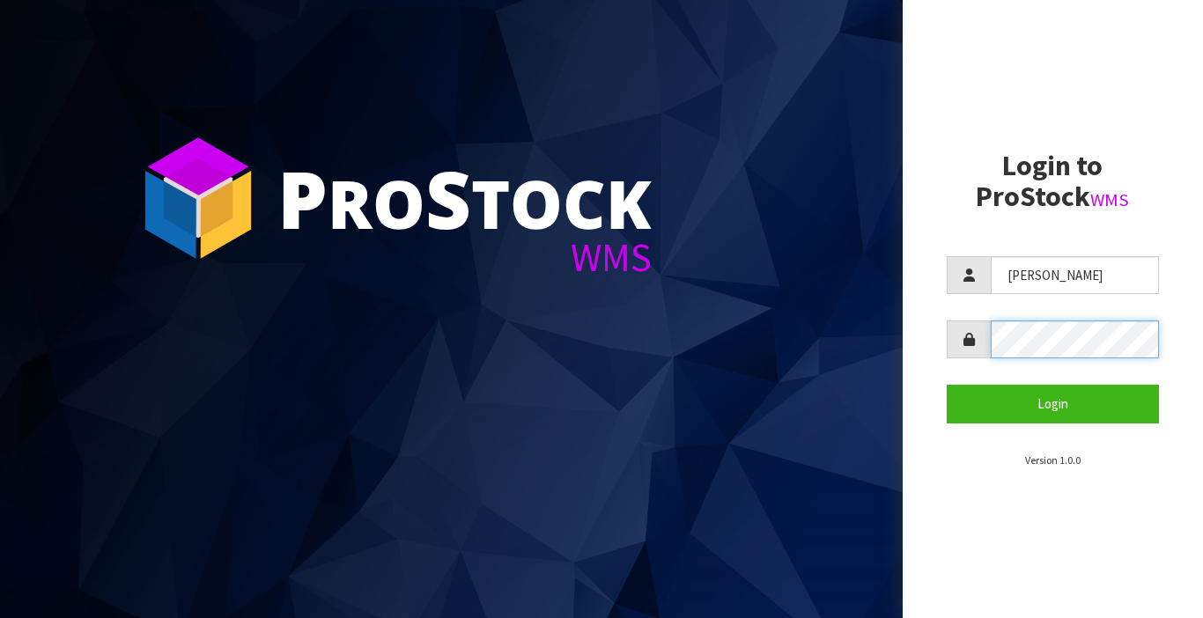
click at [947, 385] on button "Login" at bounding box center [1053, 404] width 213 height 38
